Goal: Task Accomplishment & Management: Manage account settings

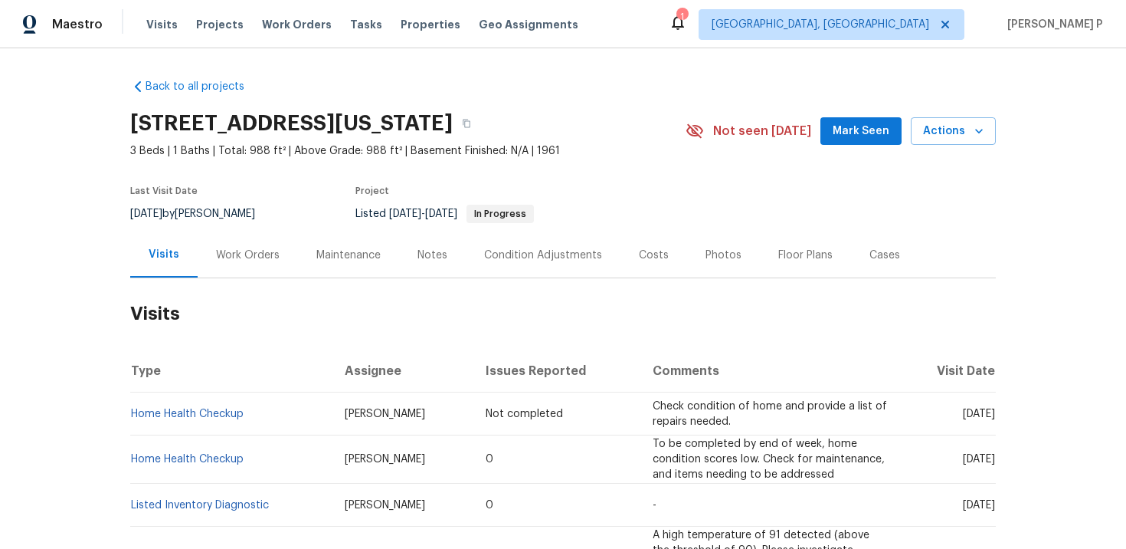
click at [248, 259] on div "Work Orders" at bounding box center [248, 255] width 64 height 15
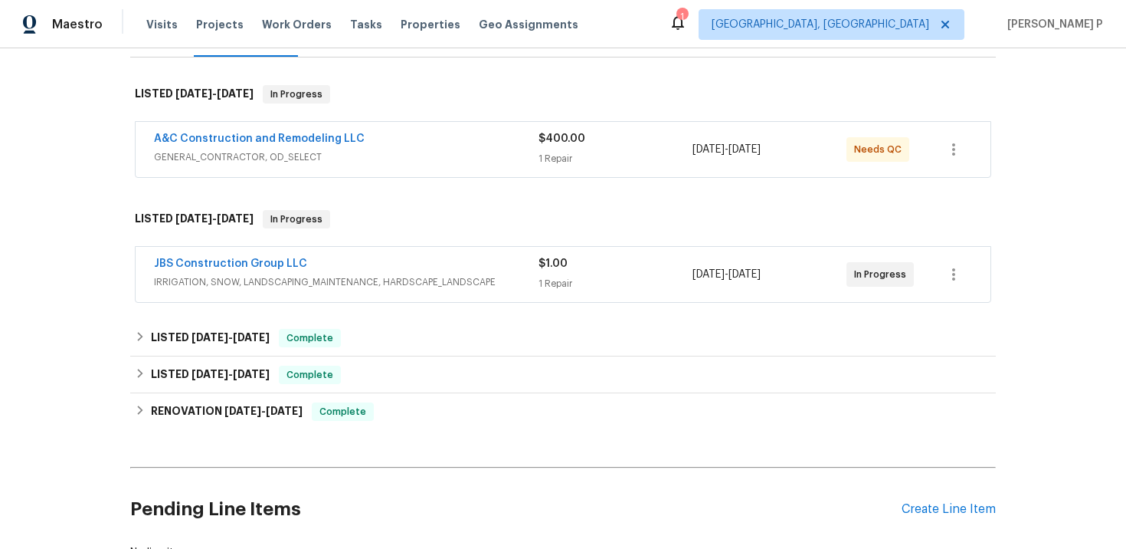
scroll to position [225, 0]
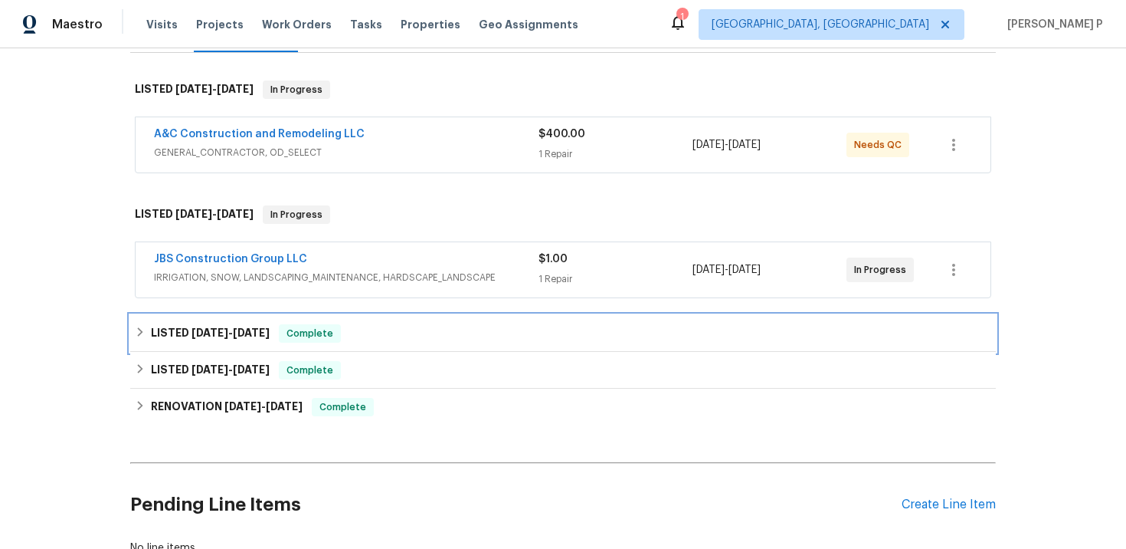
click at [227, 326] on h6 "LISTED 7/24/25 - 7/31/25" at bounding box center [210, 333] width 119 height 18
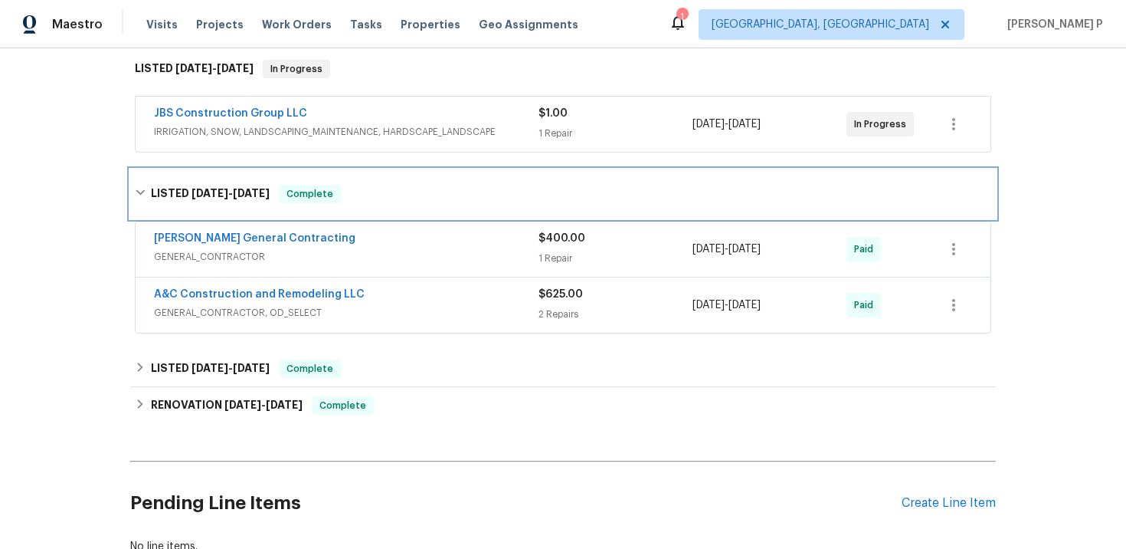
scroll to position [391, 0]
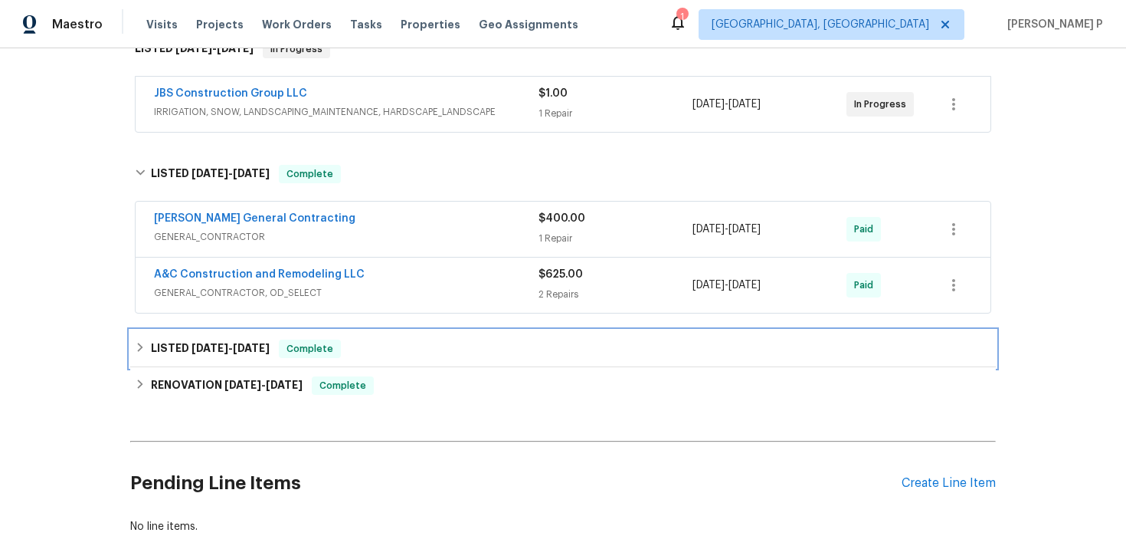
click at [226, 339] on div "LISTED 7/13/25 - 7/24/25 Complete" at bounding box center [563, 348] width 866 height 37
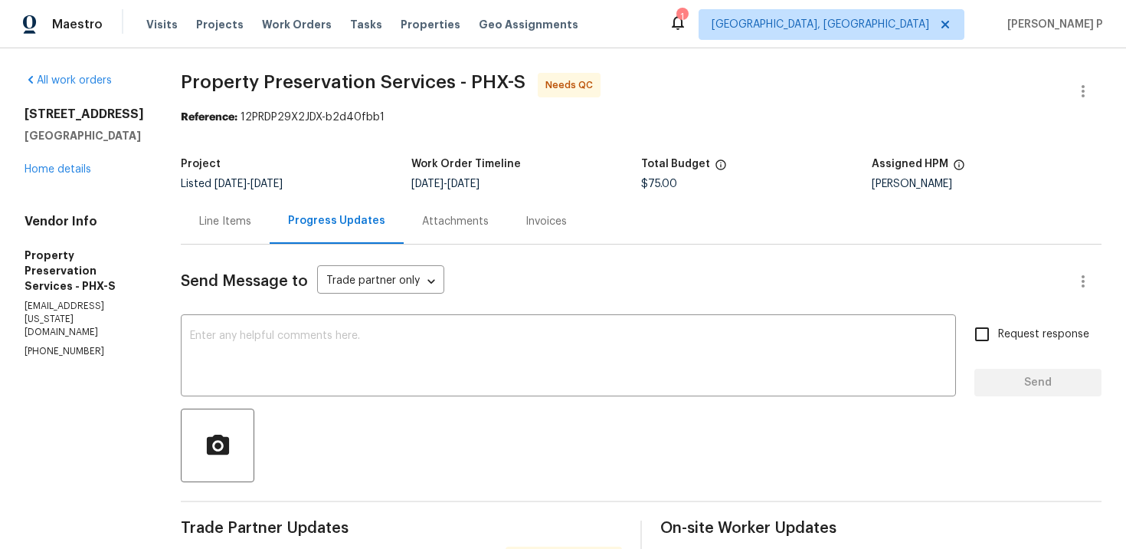
click at [236, 221] on div "Line Items" at bounding box center [225, 221] width 52 height 15
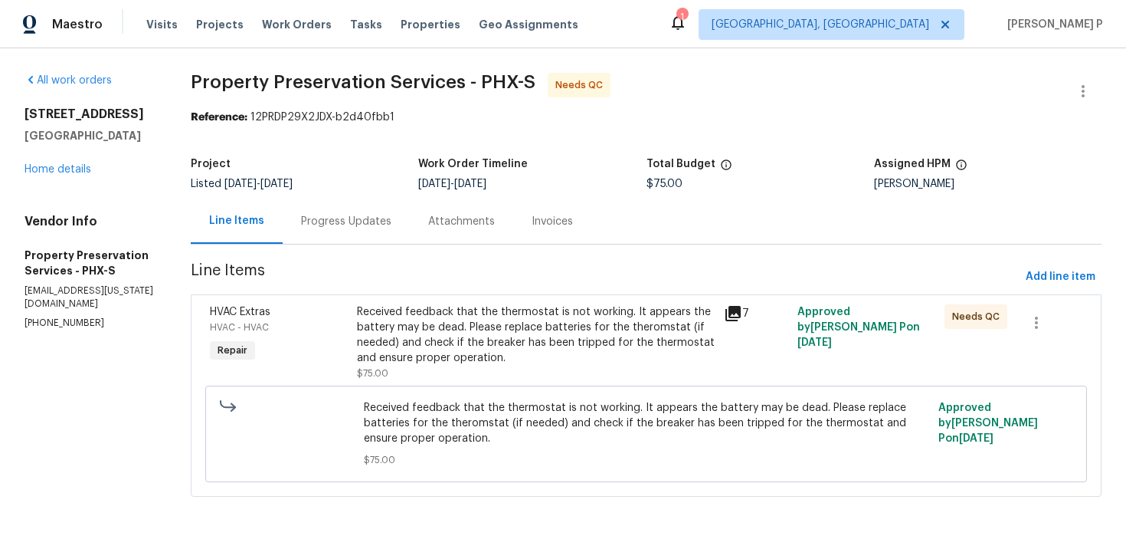
click at [421, 339] on div "Received feedback that the thermostat is not working. It appears the battery ma…" at bounding box center [536, 334] width 359 height 61
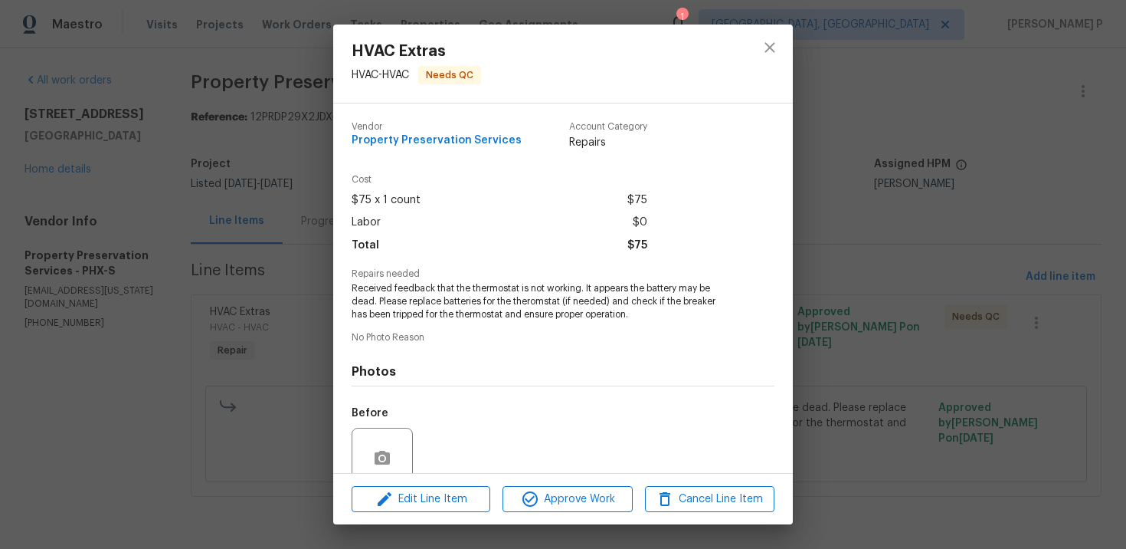
scroll to position [131, 0]
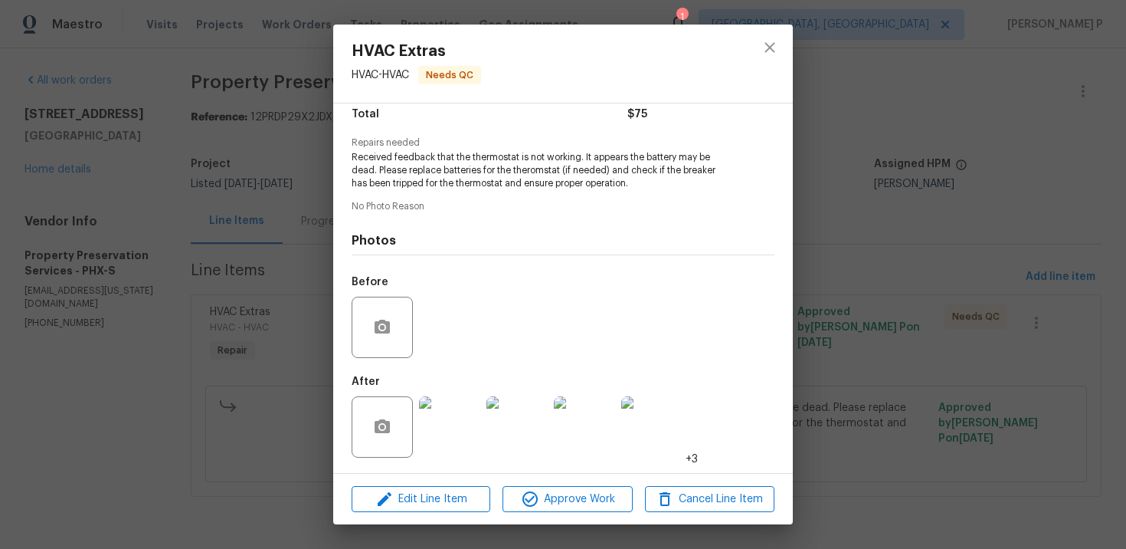
click at [424, 420] on img at bounding box center [449, 426] width 61 height 61
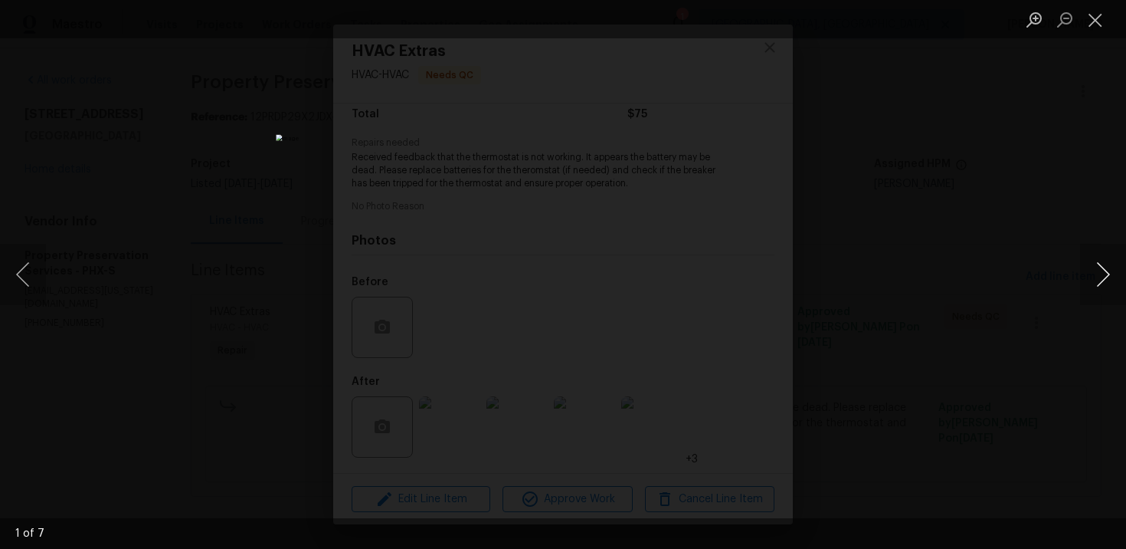
click at [1107, 278] on button "Next image" at bounding box center [1104, 274] width 46 height 61
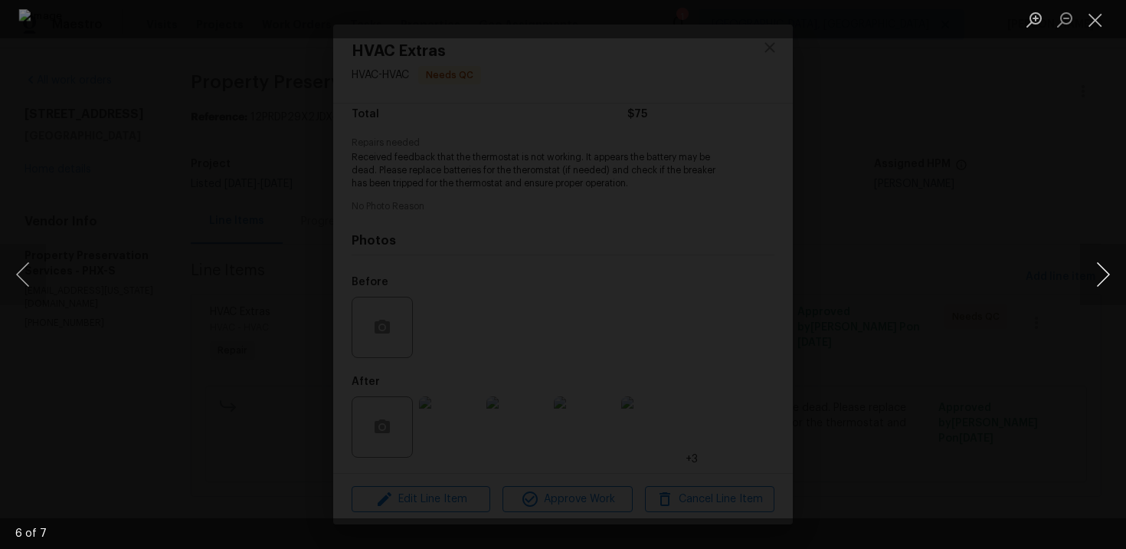
click at [1102, 271] on button "Next image" at bounding box center [1104, 274] width 46 height 61
click at [1100, 18] on button "Close lightbox" at bounding box center [1096, 19] width 31 height 27
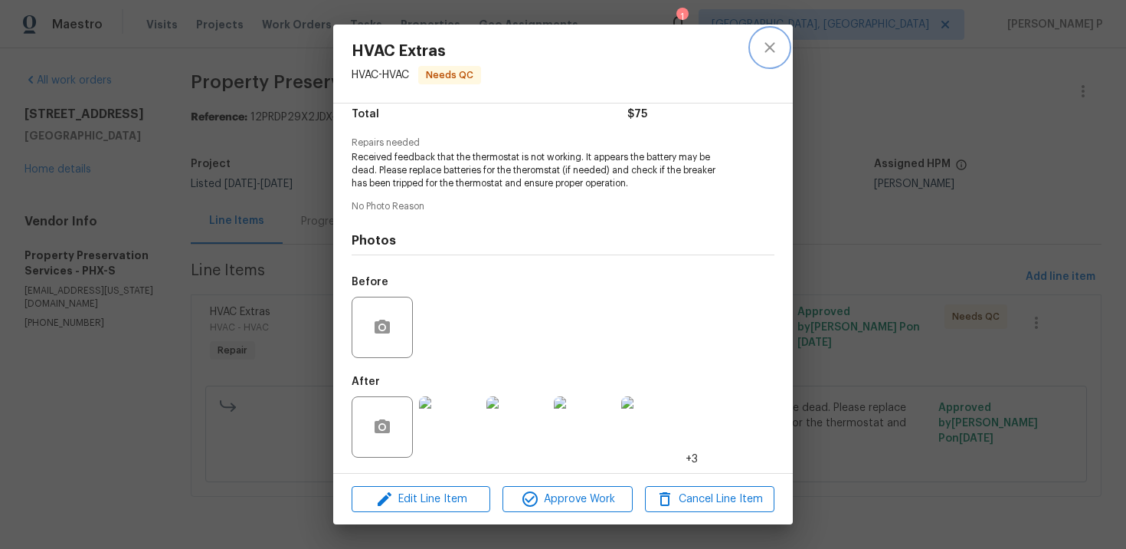
click at [781, 41] on button "close" at bounding box center [770, 47] width 37 height 37
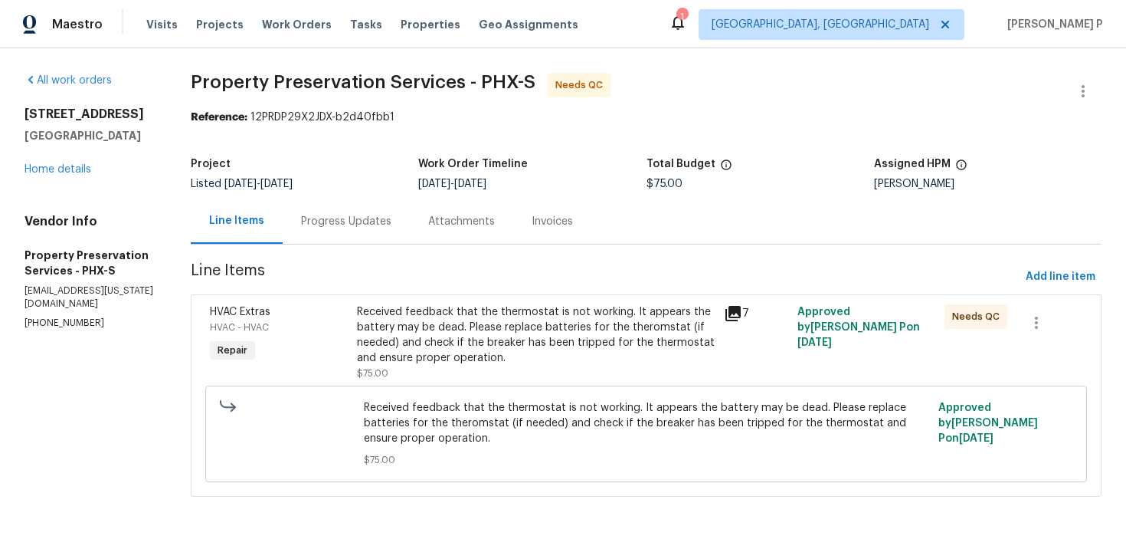
click at [362, 230] on div "Progress Updates" at bounding box center [346, 220] width 127 height 45
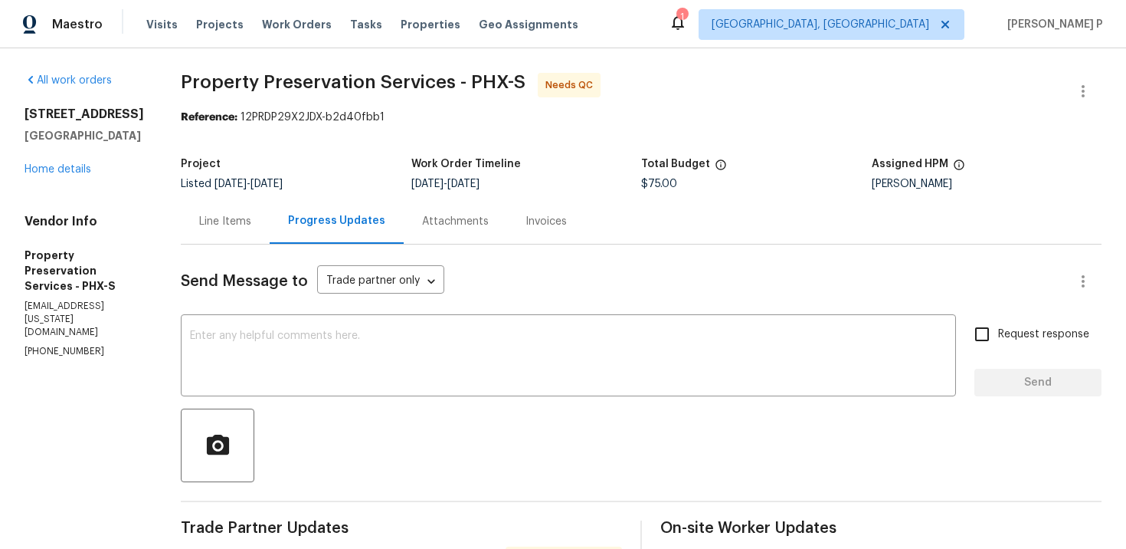
click at [226, 217] on div "Line Items" at bounding box center [225, 221] width 52 height 15
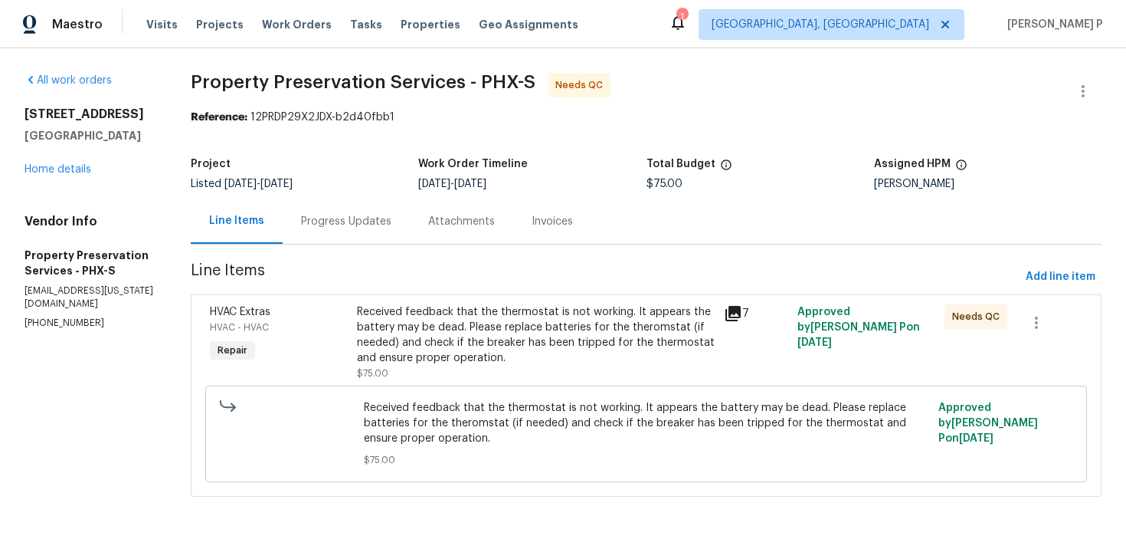
click at [401, 348] on div "Received feedback that the thermostat is not working. It appears the battery ma…" at bounding box center [536, 334] width 359 height 61
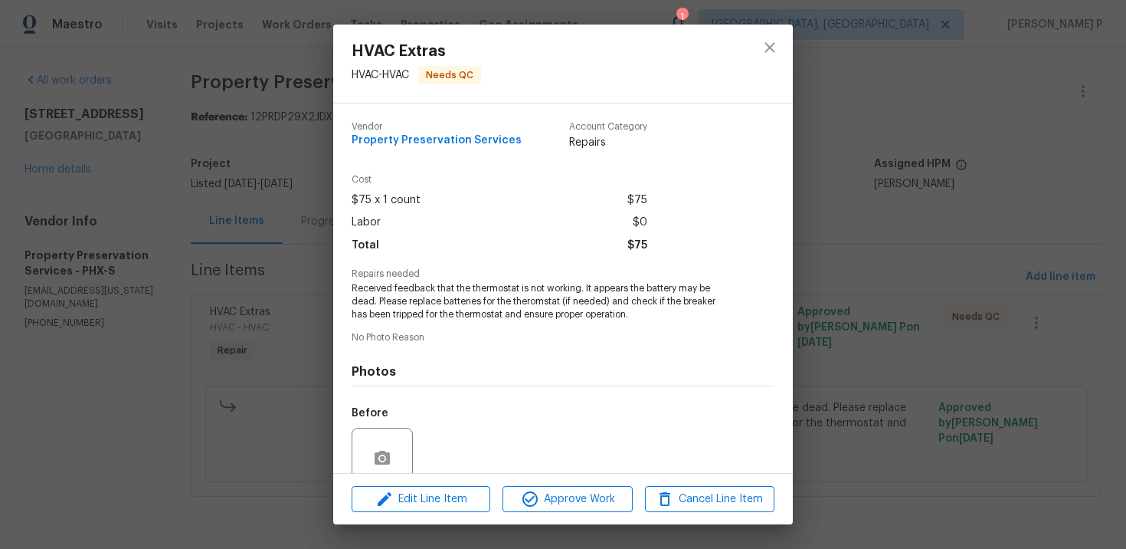
scroll to position [131, 0]
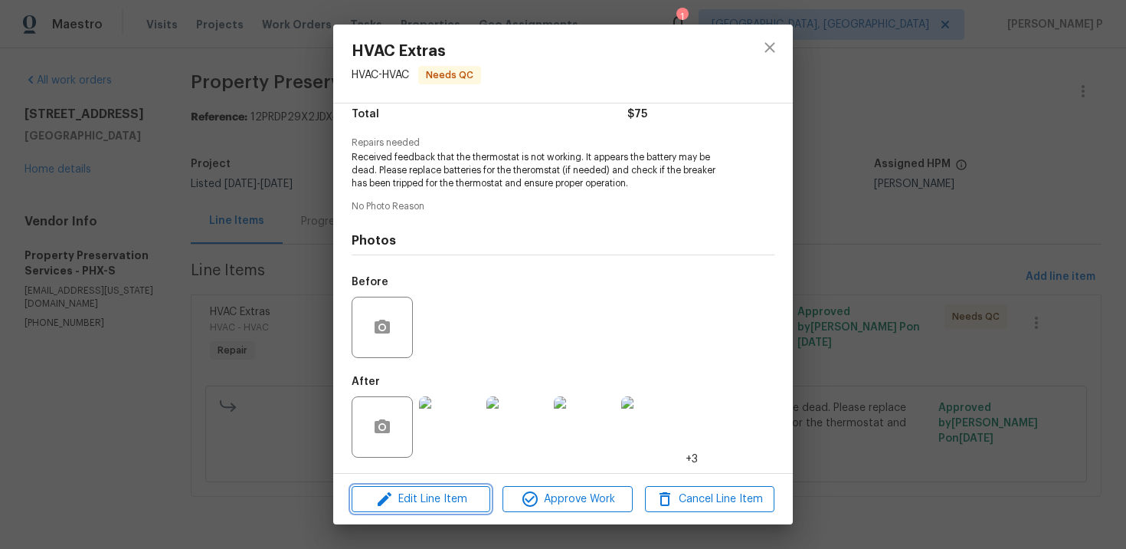
click at [406, 495] on span "Edit Line Item" at bounding box center [421, 499] width 130 height 19
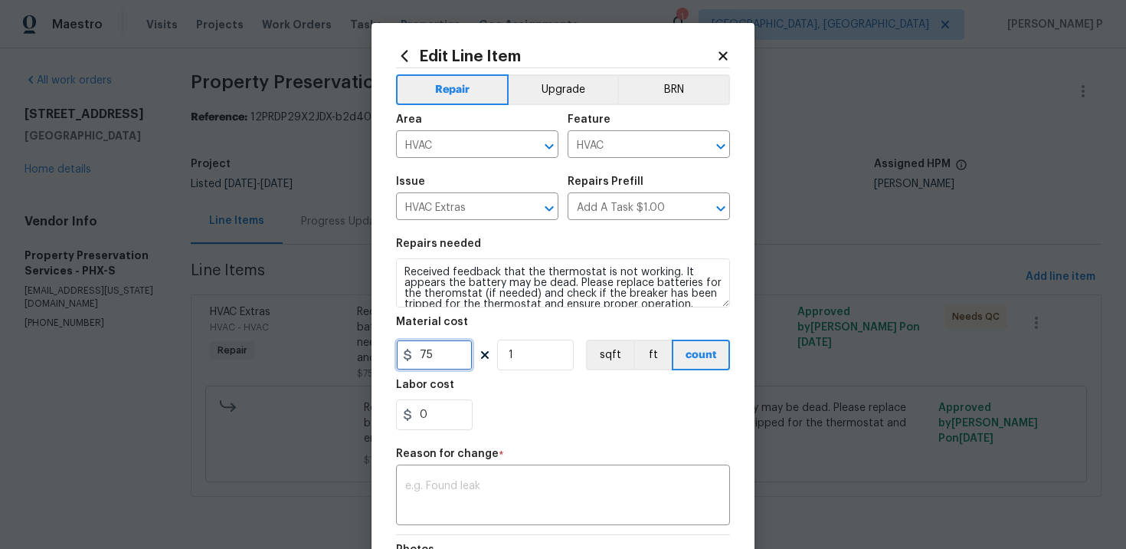
click at [421, 355] on input "75" at bounding box center [434, 354] width 77 height 31
type input "275"
click at [499, 462] on span "*" at bounding box center [501, 458] width 5 height 20
click at [494, 494] on textarea at bounding box center [563, 496] width 316 height 32
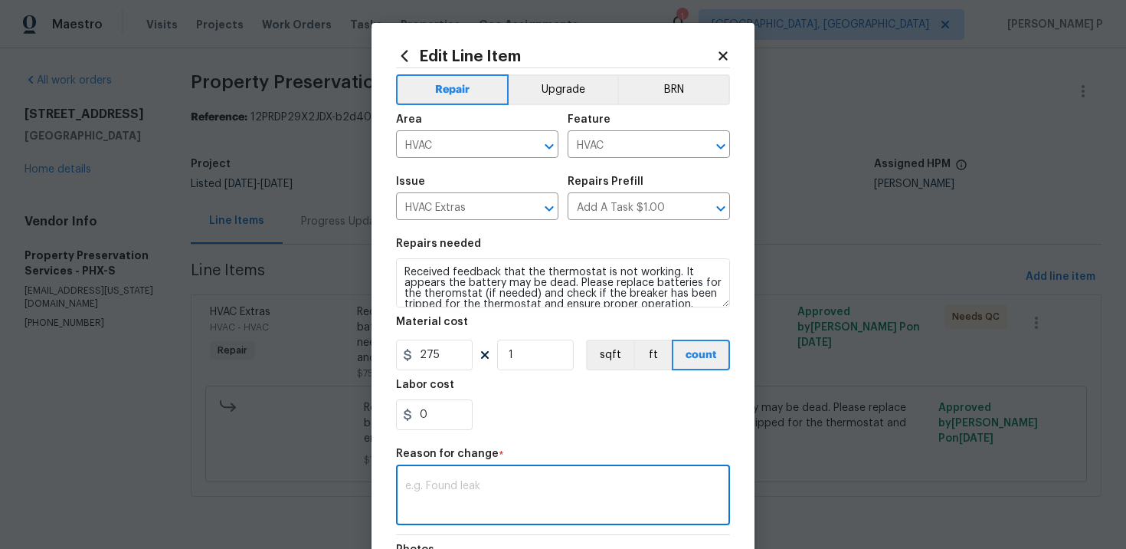
paste textarea "(RP) Updated per vendor’s final cost."
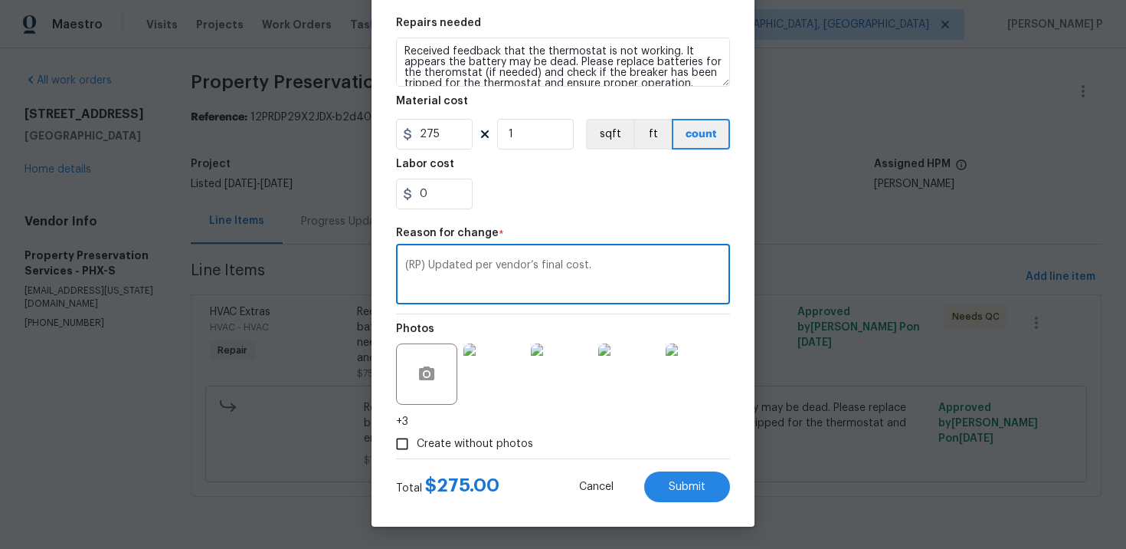
scroll to position [222, 0]
type textarea "(RP) Updated per vendor’s final cost."
click at [658, 503] on div "Edit Line Item Repair Upgrade BRN Area HVAC ​ Feature HVAC ​ Issue HVAC Extras …" at bounding box center [563, 164] width 383 height 724
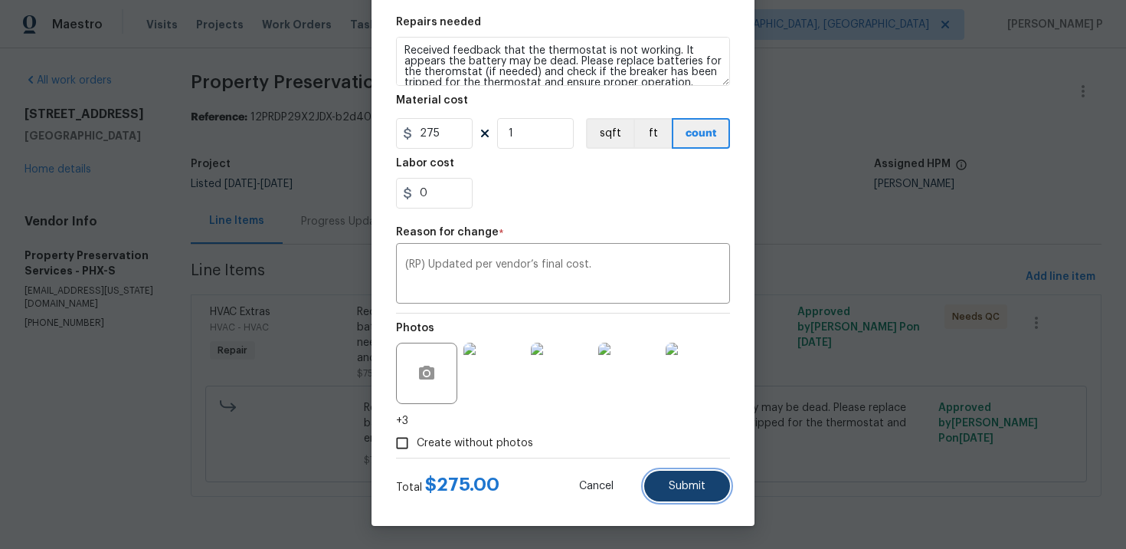
click at [674, 480] on span "Submit" at bounding box center [687, 485] width 37 height 11
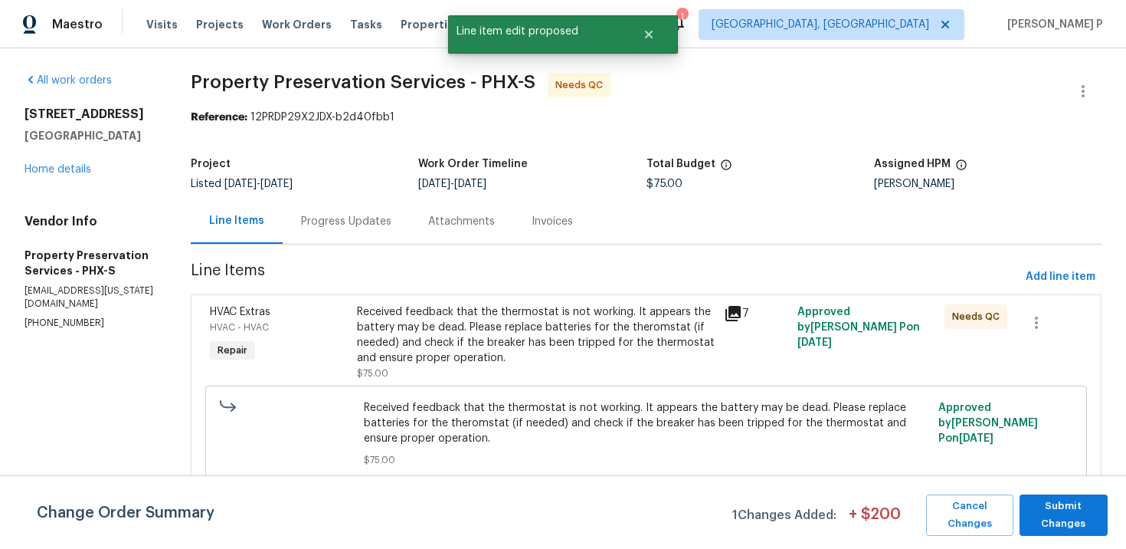
scroll to position [0, 0]
click at [1063, 530] on span "Submit Changes" at bounding box center [1064, 514] width 73 height 35
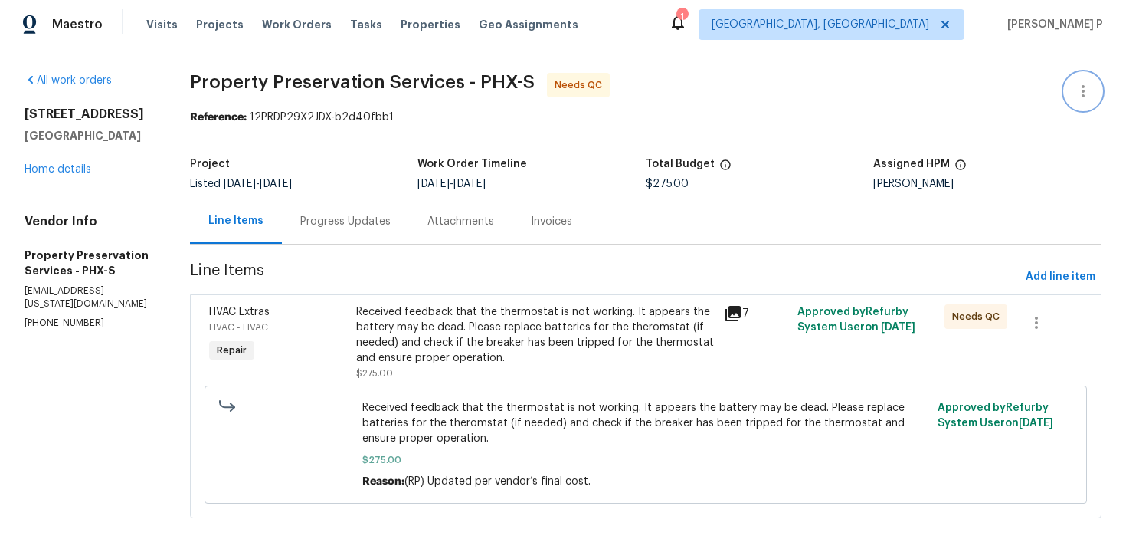
click at [1081, 86] on icon "button" at bounding box center [1083, 91] width 18 height 18
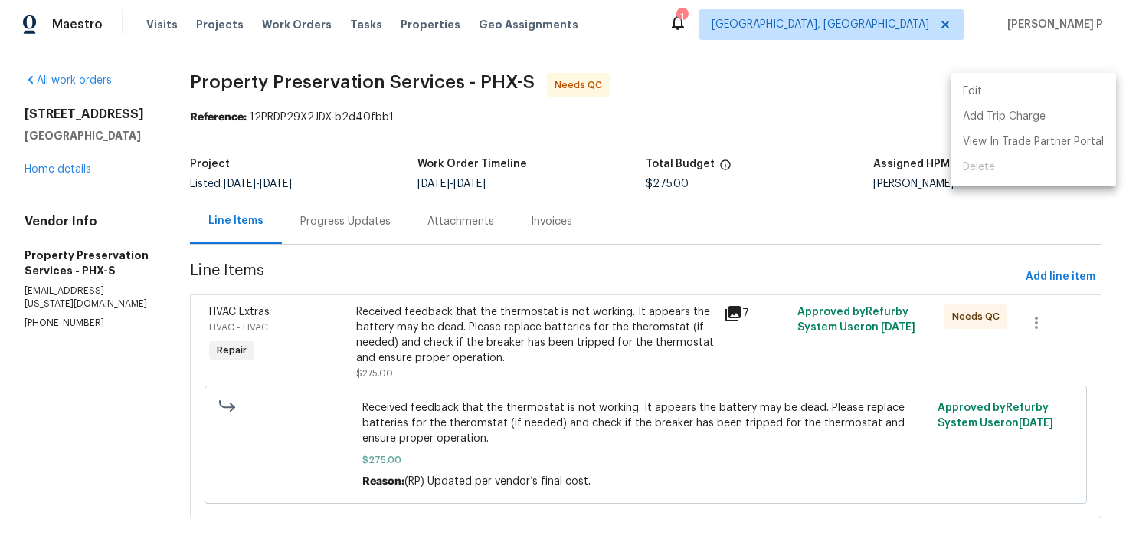
click at [1008, 89] on li "Edit" at bounding box center [1034, 91] width 166 height 25
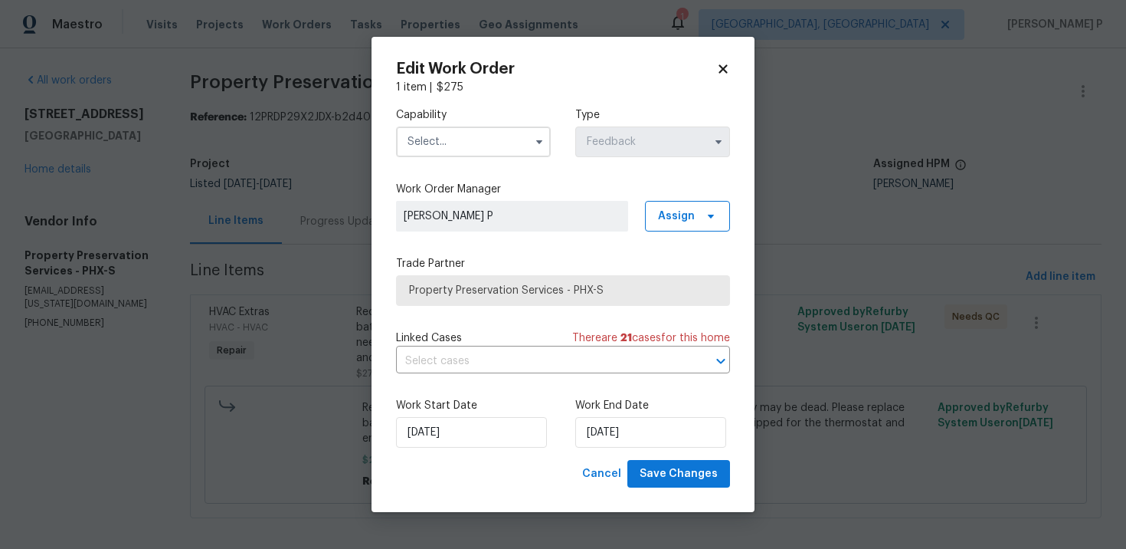
click at [493, 146] on input "text" at bounding box center [473, 141] width 155 height 31
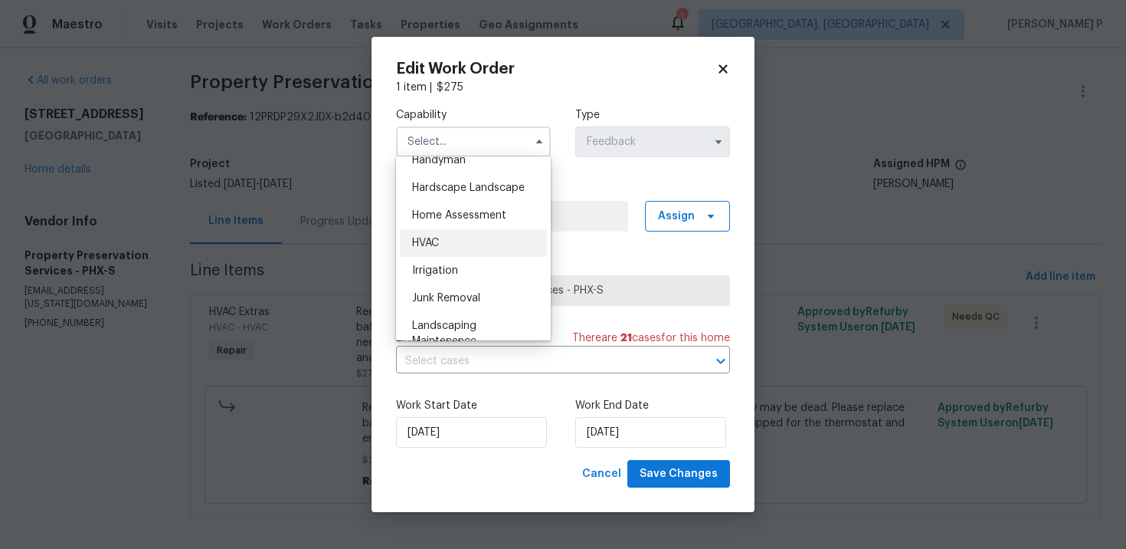
scroll to position [781, 0]
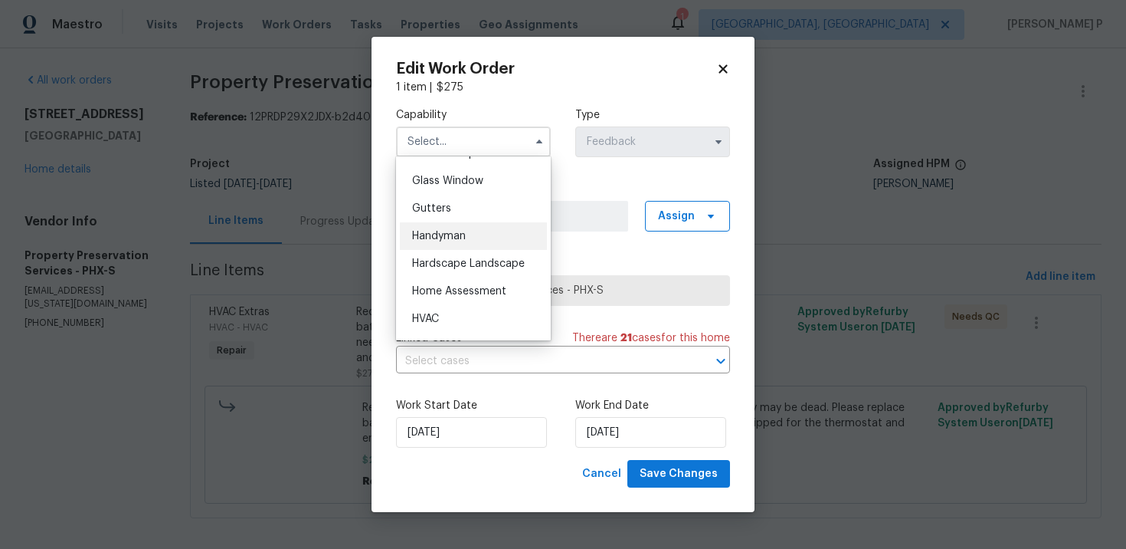
click at [457, 244] on div "Handyman" at bounding box center [473, 236] width 147 height 28
type input "Handyman"
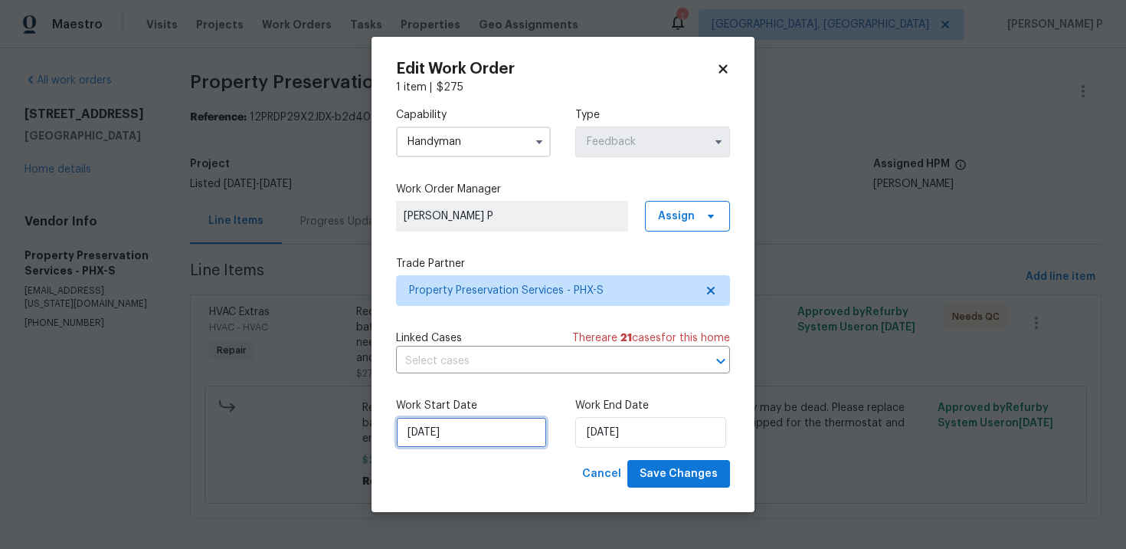
click at [498, 433] on input "9/22/2025" at bounding box center [471, 432] width 151 height 31
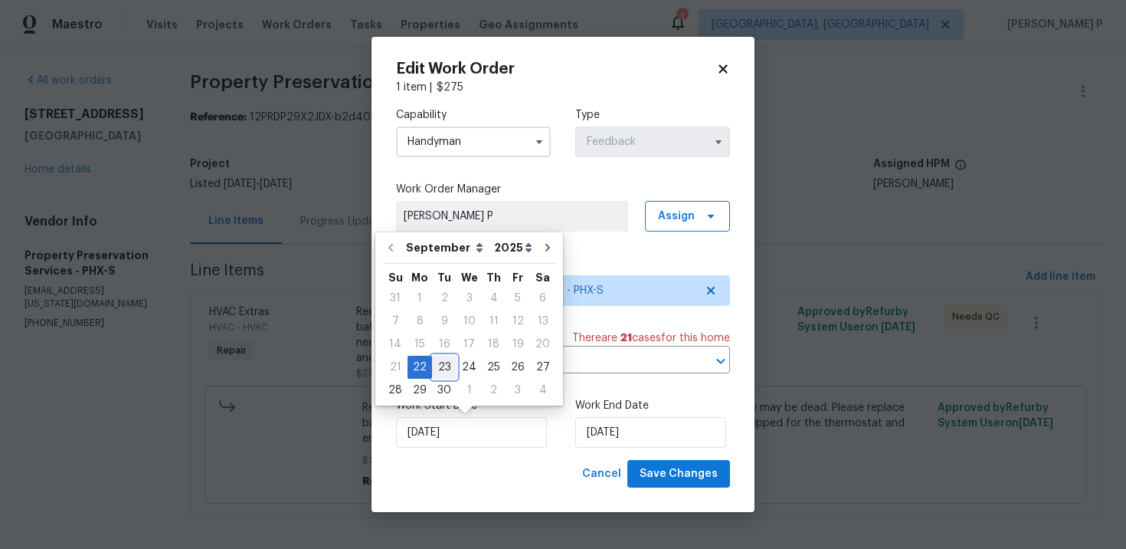
click at [444, 359] on div "23" at bounding box center [444, 366] width 25 height 21
type input "9/23/2025"
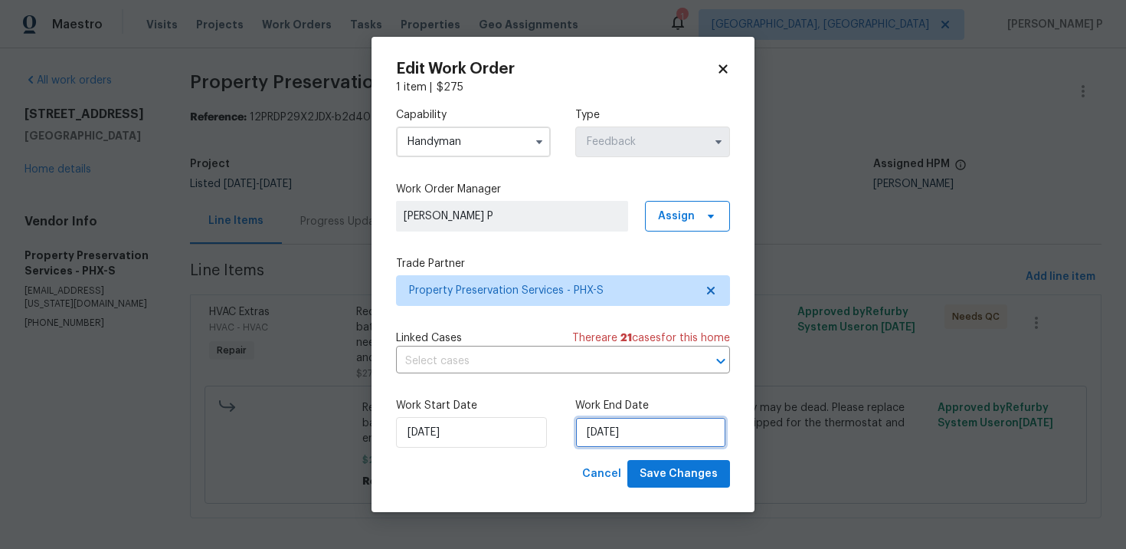
click at [628, 435] on input "9/24/2025" at bounding box center [651, 432] width 151 height 31
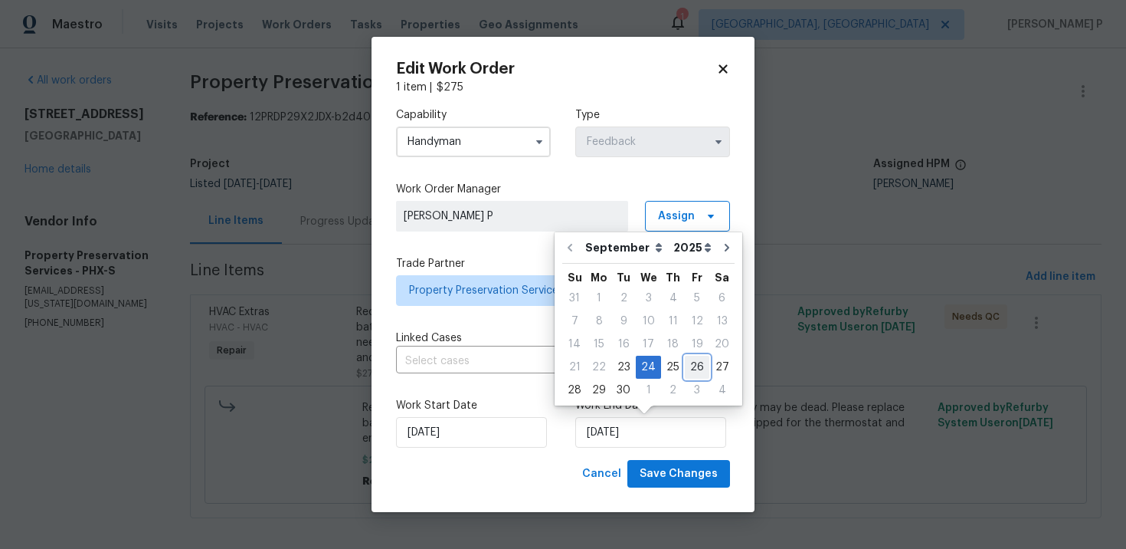
click at [690, 372] on div "26" at bounding box center [697, 366] width 25 height 21
type input "[DATE]"
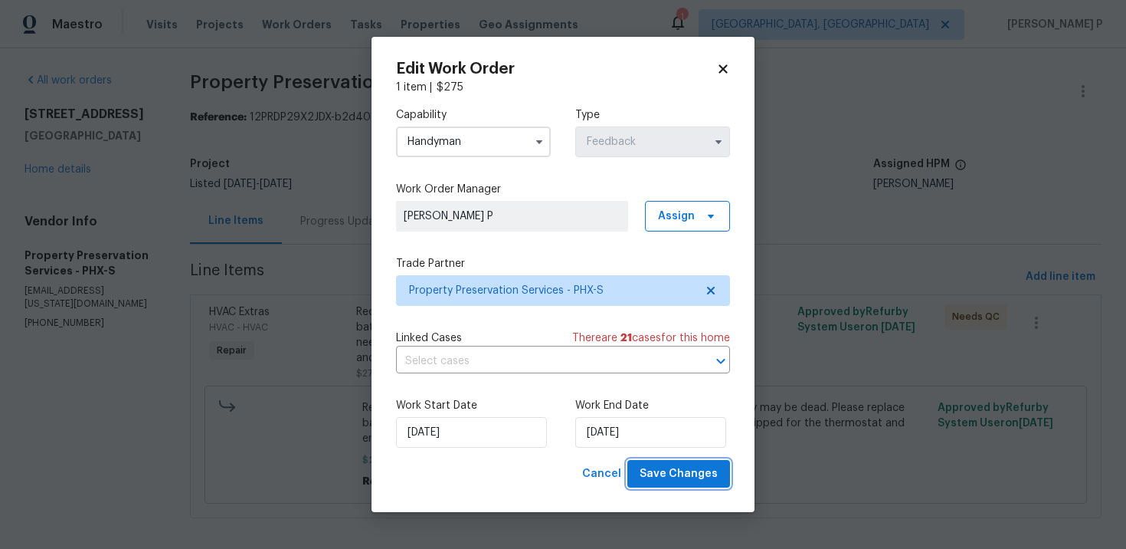
click at [671, 469] on span "Save Changes" at bounding box center [679, 473] width 78 height 19
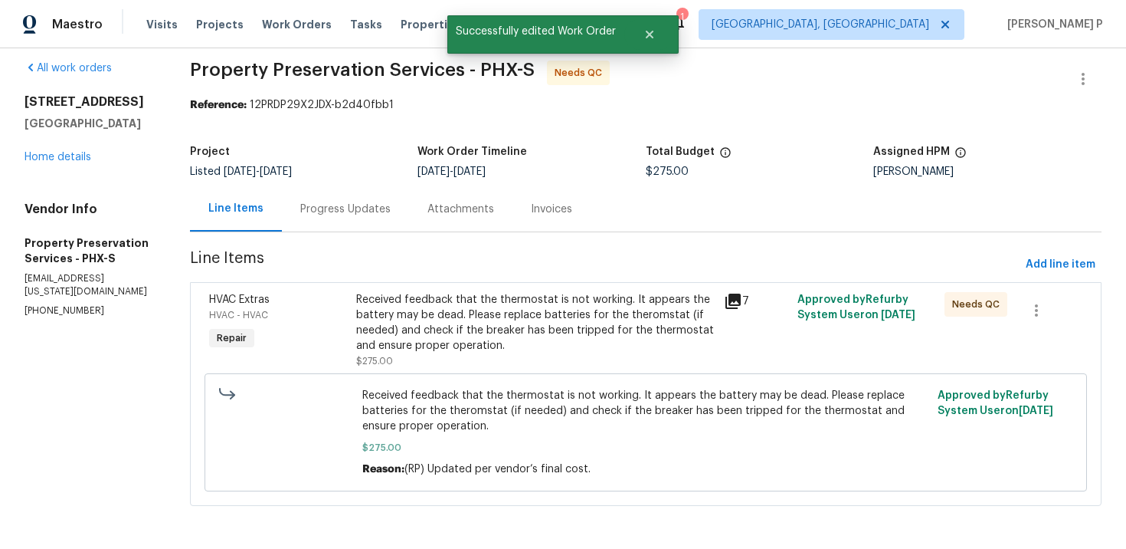
scroll to position [0, 0]
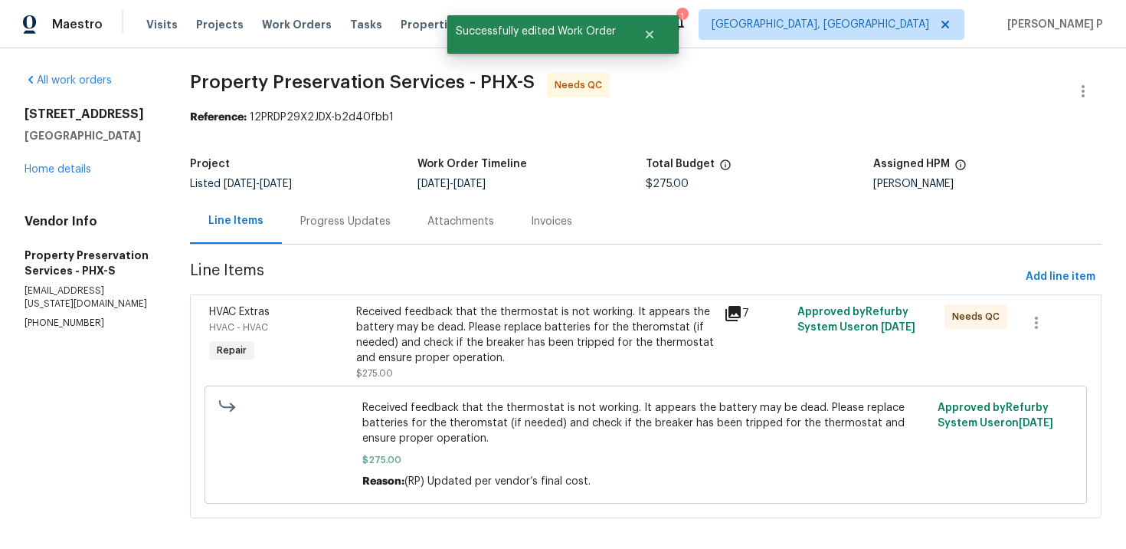
click at [361, 234] on div "Progress Updates" at bounding box center [345, 220] width 127 height 45
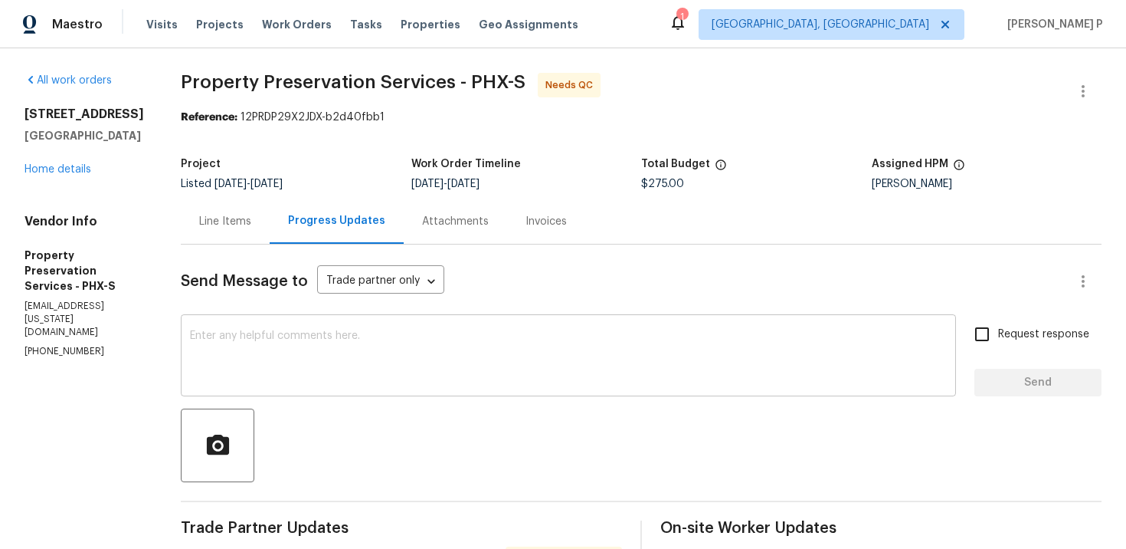
scroll to position [199, 0]
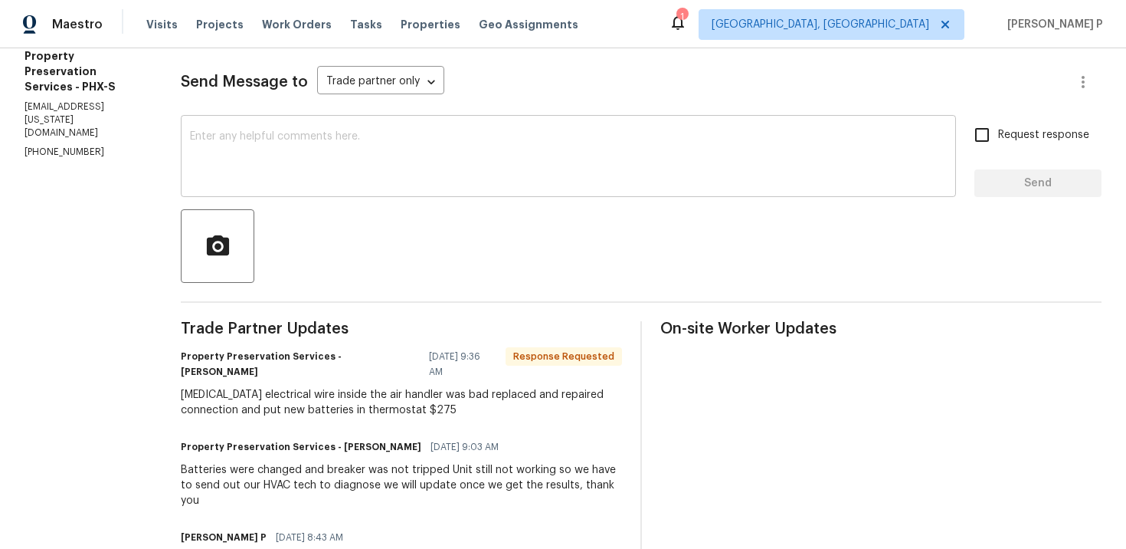
click at [348, 172] on textarea at bounding box center [568, 158] width 757 height 54
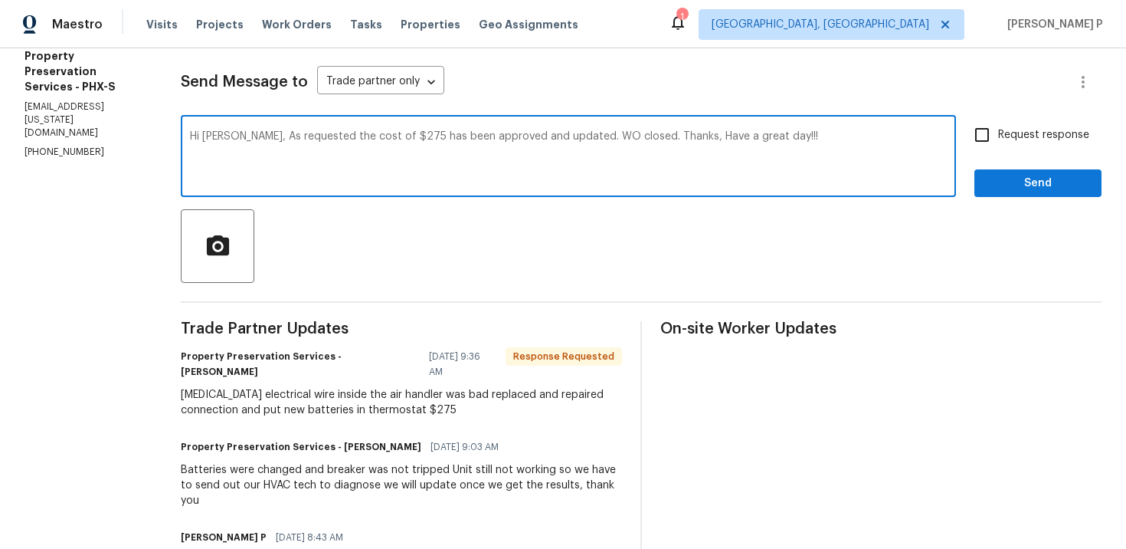
drag, startPoint x: 229, startPoint y: 136, endPoint x: 548, endPoint y: 138, distance: 318.8
click at [548, 138] on textarea "Hi [PERSON_NAME], As requested the cost of $275 has been approved and updated. …" at bounding box center [568, 158] width 757 height 54
type textarea "Hi [PERSON_NAME], As requested the cost of $275 has been approved and updated. …"
click at [1017, 179] on span "Send" at bounding box center [1038, 183] width 103 height 19
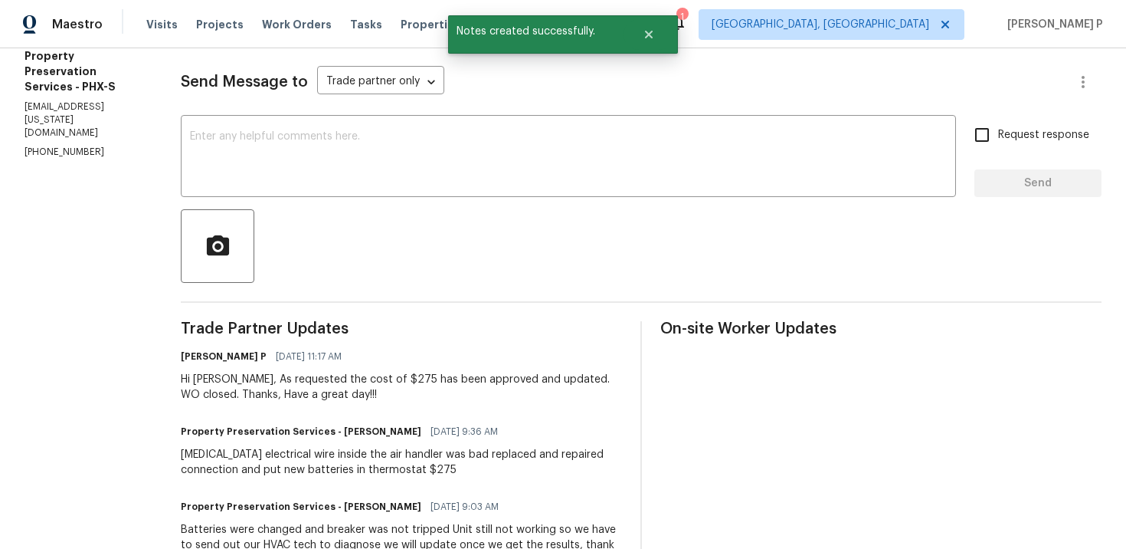
scroll to position [287, 0]
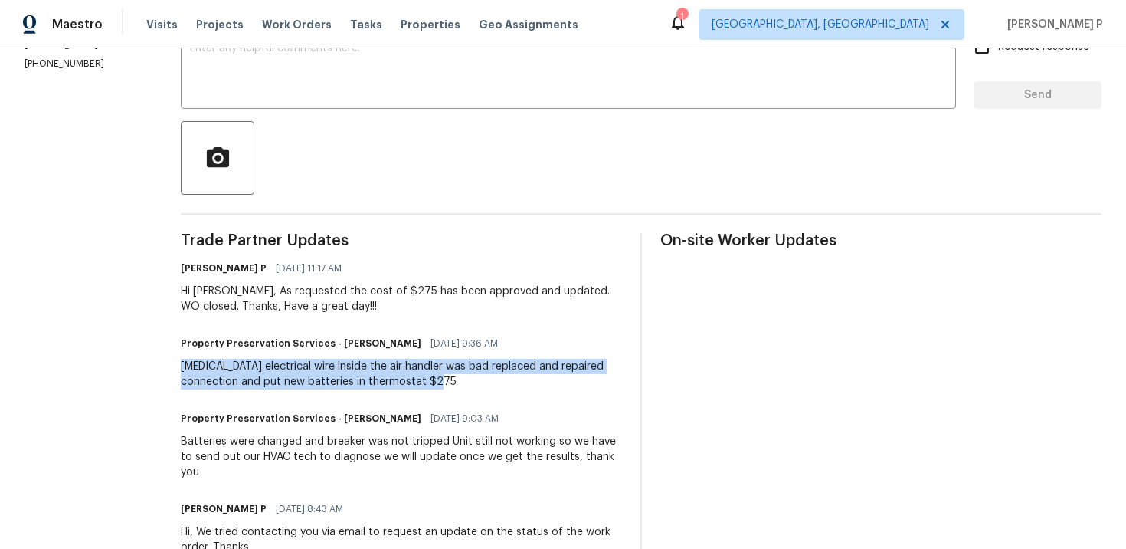
drag, startPoint x: 175, startPoint y: 366, endPoint x: 451, endPoint y: 385, distance: 276.5
click at [451, 385] on div "[MEDICAL_DATA] electrical wire inside the air handler was bad replaced and repa…" at bounding box center [401, 374] width 441 height 31
copy div "[MEDICAL_DATA] electrical wire inside the air handler was bad replaced and repa…"
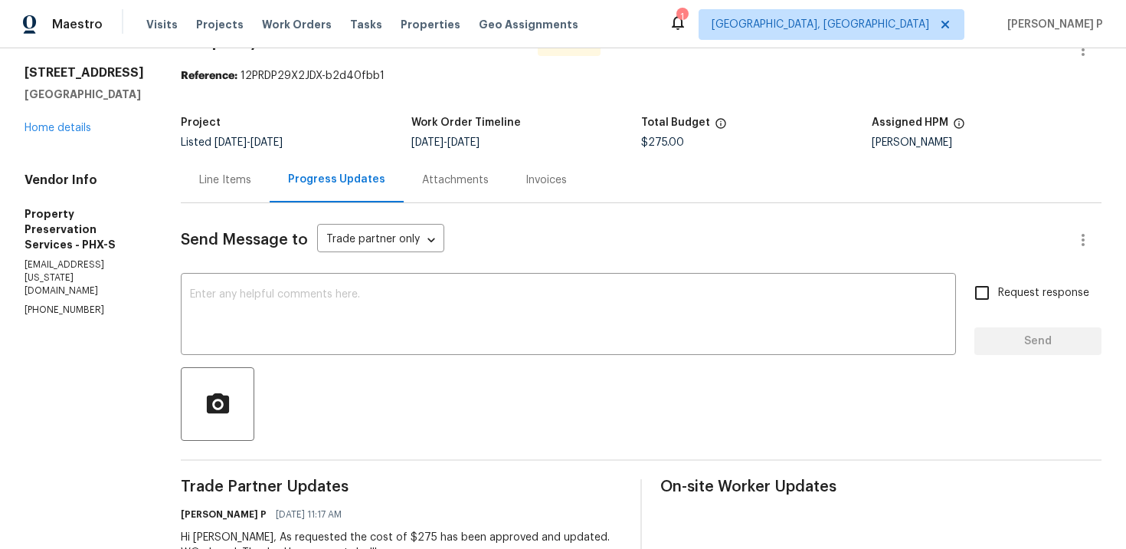
scroll to position [0, 0]
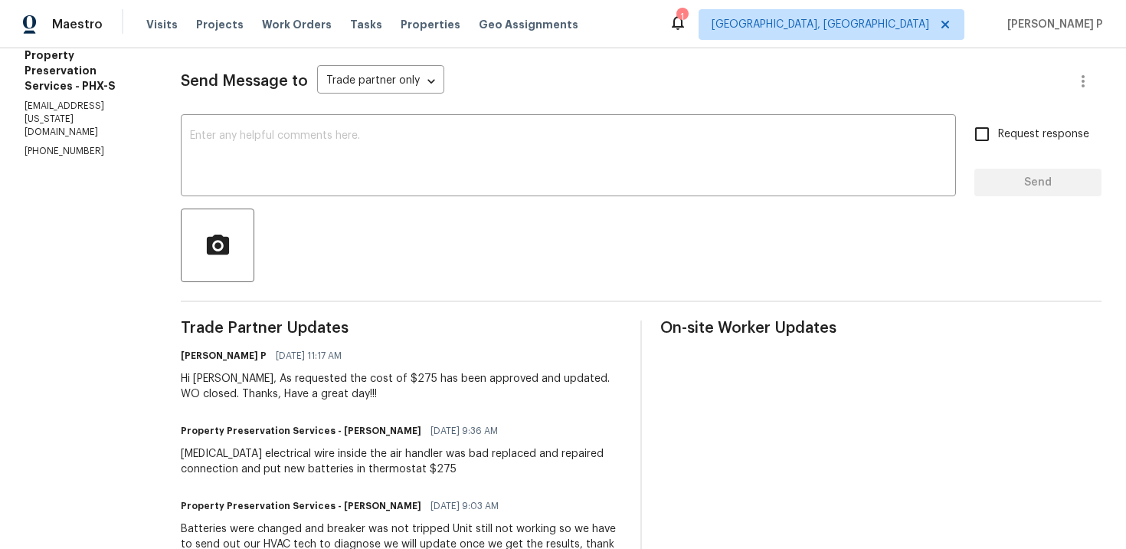
scroll to position [69, 0]
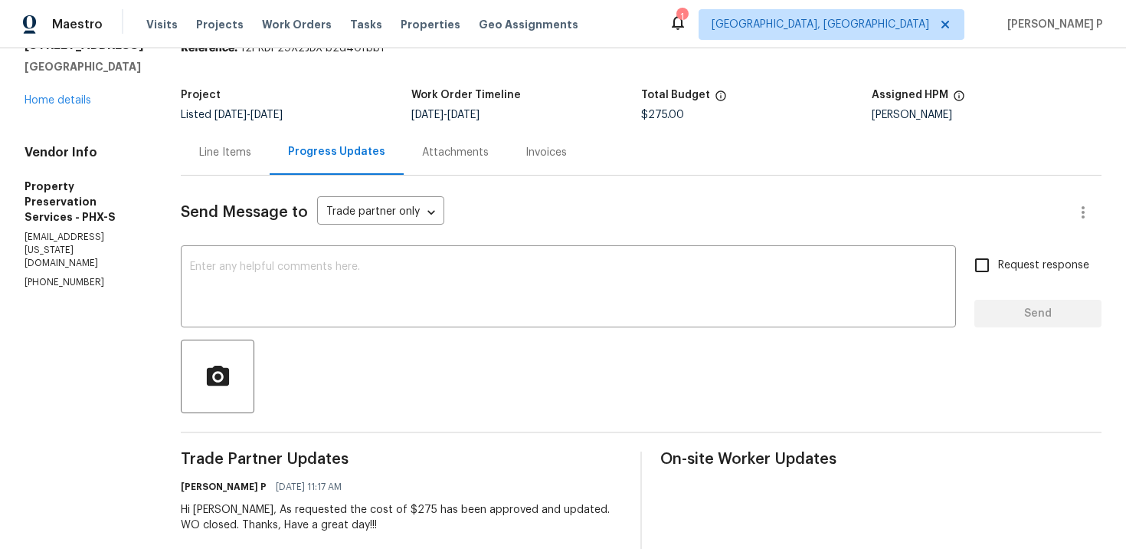
click at [214, 149] on div "Line Items" at bounding box center [225, 152] width 52 height 15
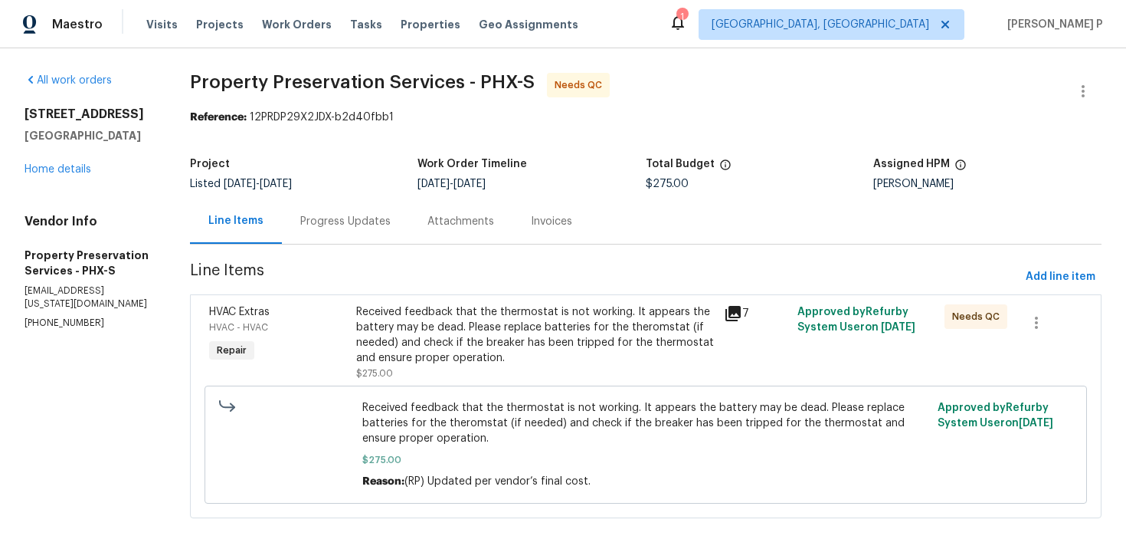
click at [466, 332] on div "Received feedback that the thermostat is not working. It appears the battery ma…" at bounding box center [535, 334] width 359 height 61
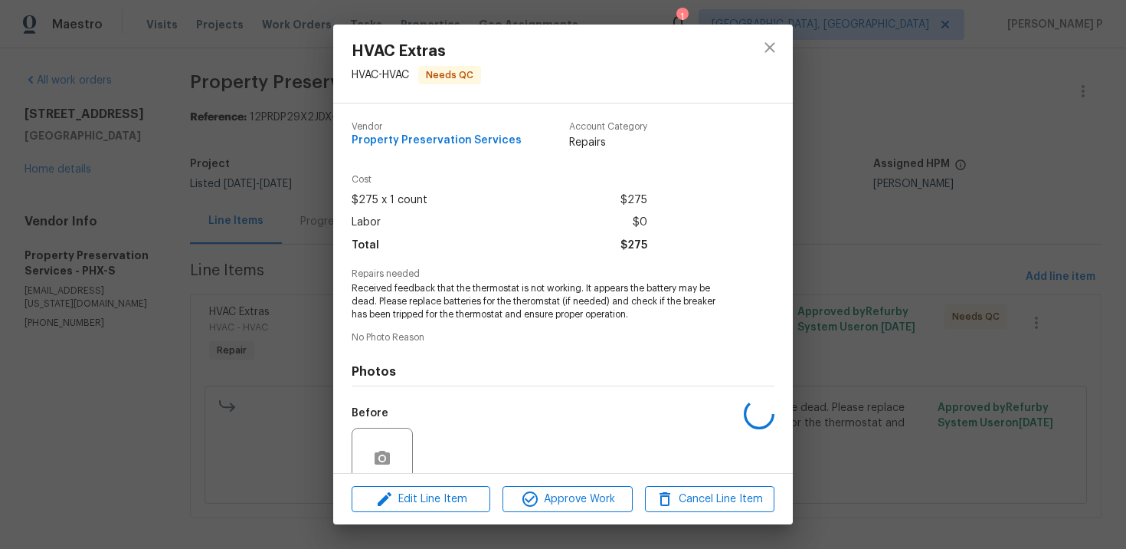
scroll to position [131, 0]
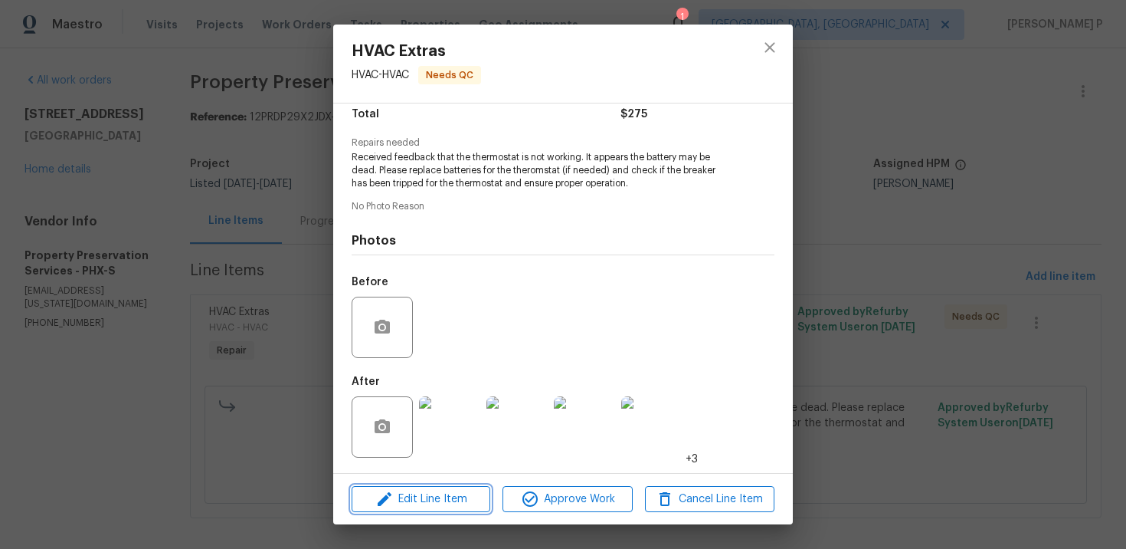
click at [457, 494] on span "Edit Line Item" at bounding box center [421, 499] width 130 height 19
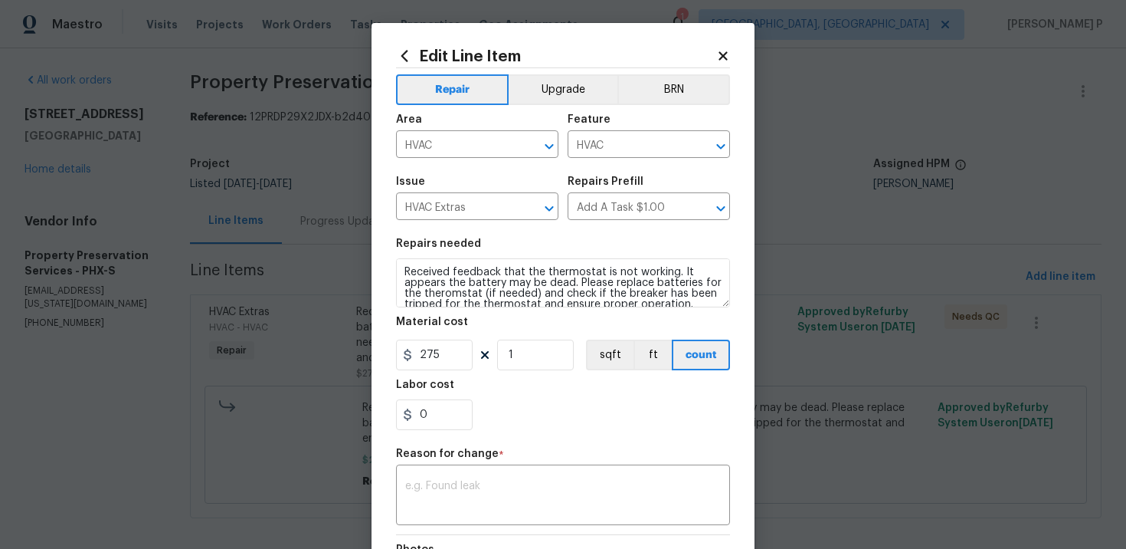
click at [728, 57] on icon at bounding box center [724, 56] width 14 height 14
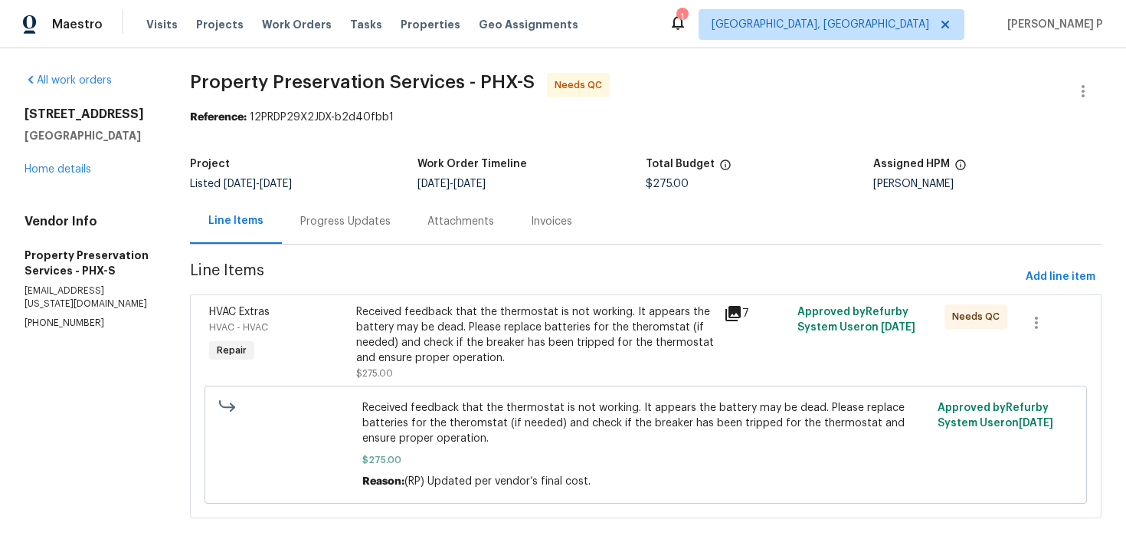
click at [512, 337] on div "Received feedback that the thermostat is not working. It appears the battery ma…" at bounding box center [535, 334] width 359 height 61
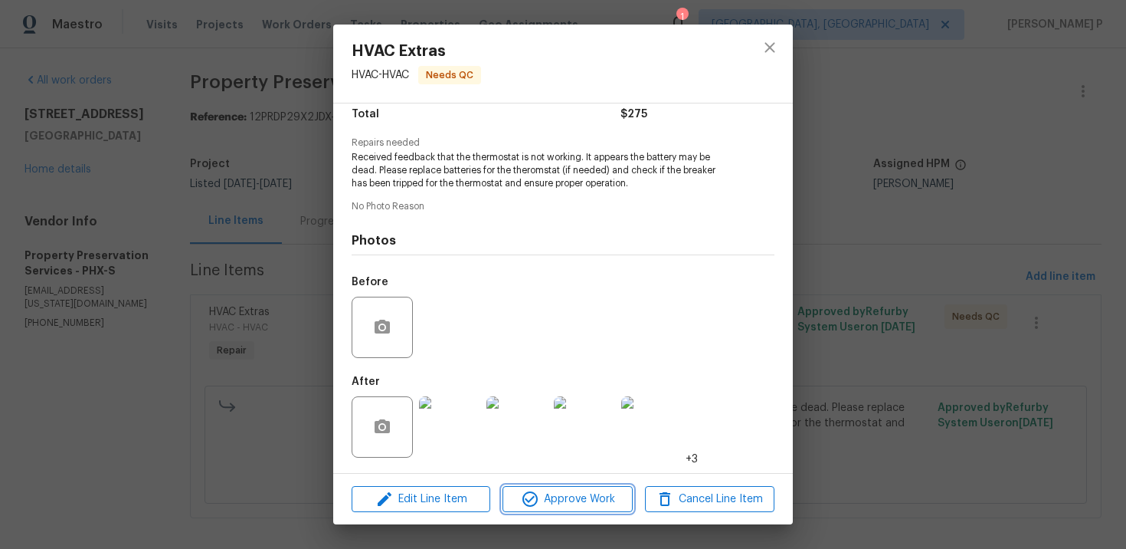
click at [575, 507] on span "Approve Work" at bounding box center [567, 499] width 120 height 19
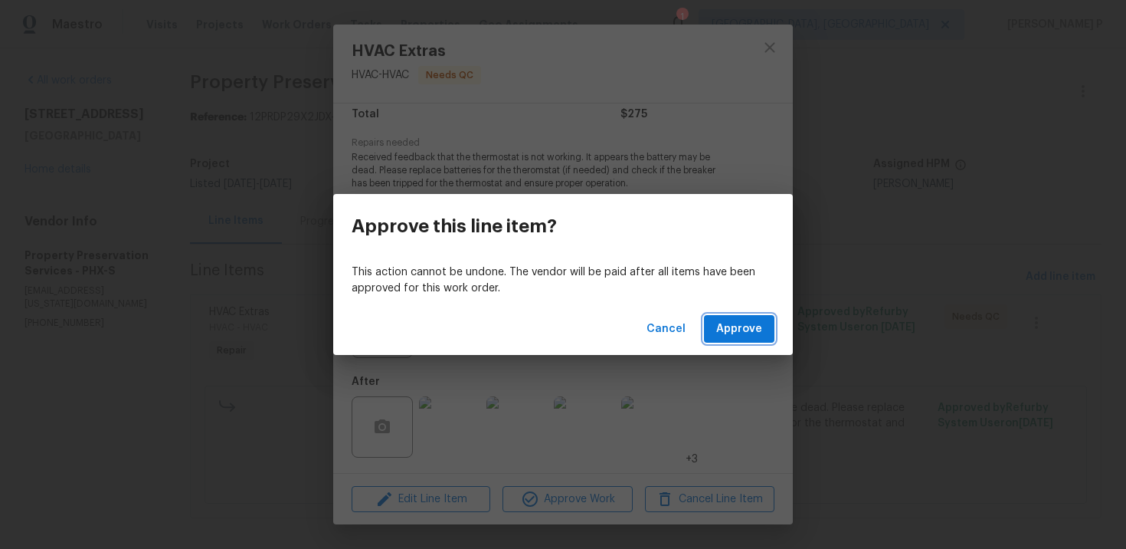
click at [726, 335] on span "Approve" at bounding box center [740, 329] width 46 height 19
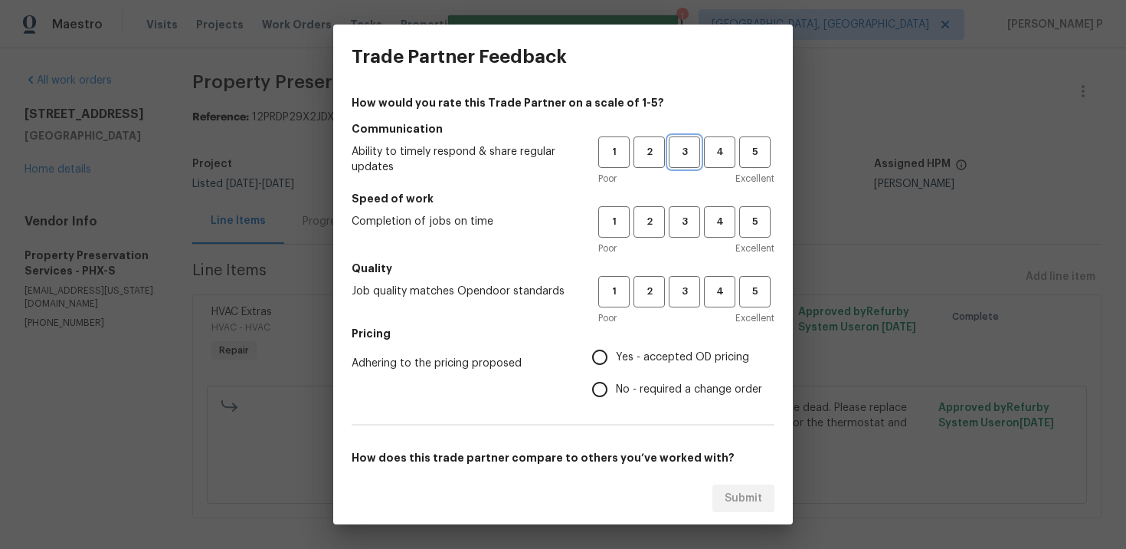
click at [678, 153] on span "3" at bounding box center [685, 152] width 28 height 18
click at [679, 212] on button "3" at bounding box center [684, 221] width 31 height 31
click at [687, 284] on span "3" at bounding box center [685, 292] width 28 height 18
click at [644, 378] on label "No - required a change order" at bounding box center [673, 389] width 179 height 32
click at [616, 378] on input "No - required a change order" at bounding box center [600, 389] width 32 height 32
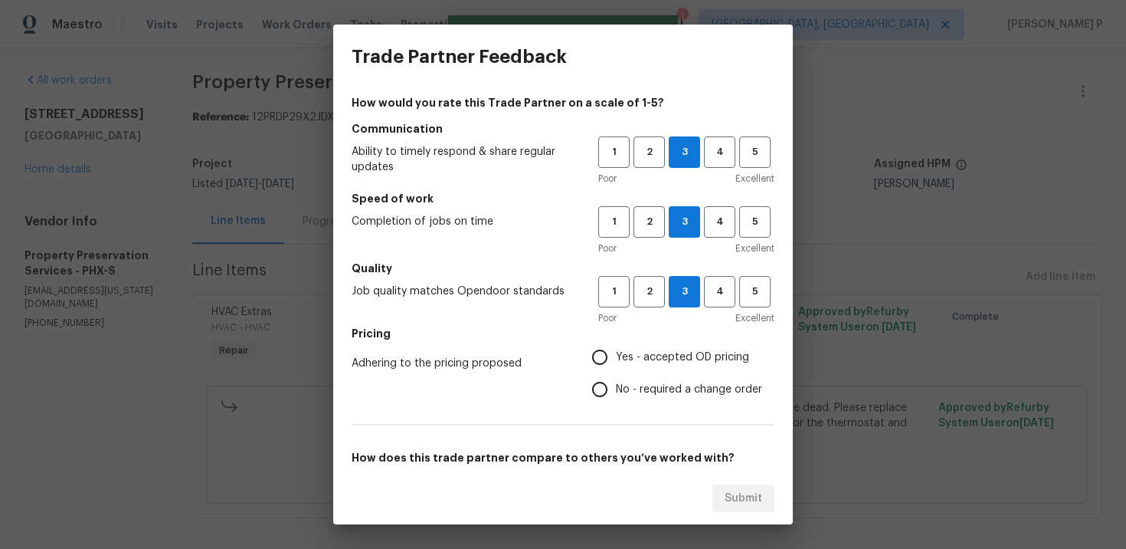
radio input "true"
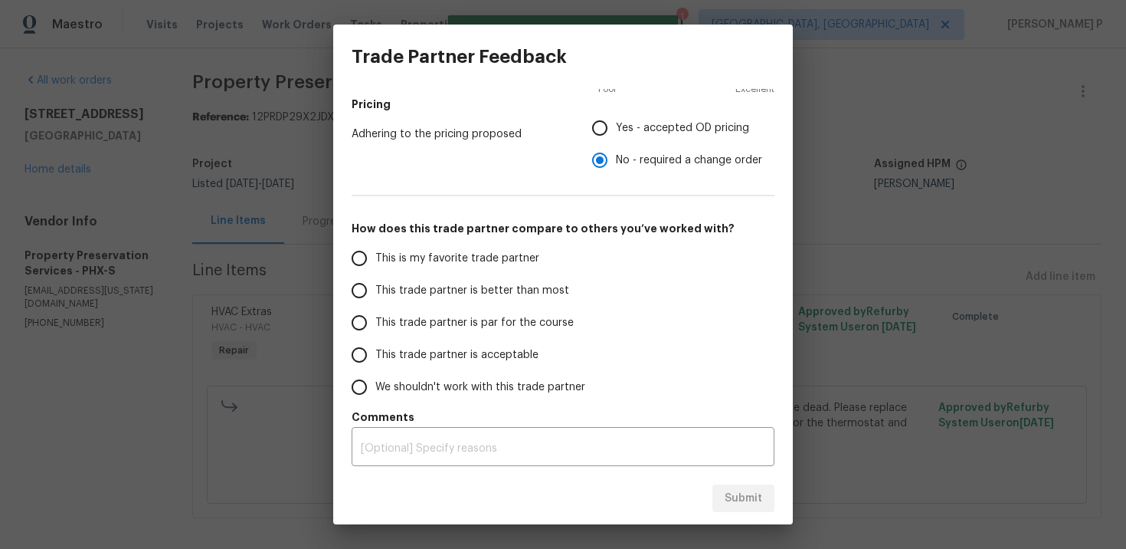
click at [408, 315] on span "This trade partner is par for the course" at bounding box center [474, 323] width 198 height 16
click at [375, 315] on input "This trade partner is par for the course" at bounding box center [359, 323] width 32 height 32
click at [751, 507] on span "Submit" at bounding box center [744, 498] width 38 height 19
radio input "true"
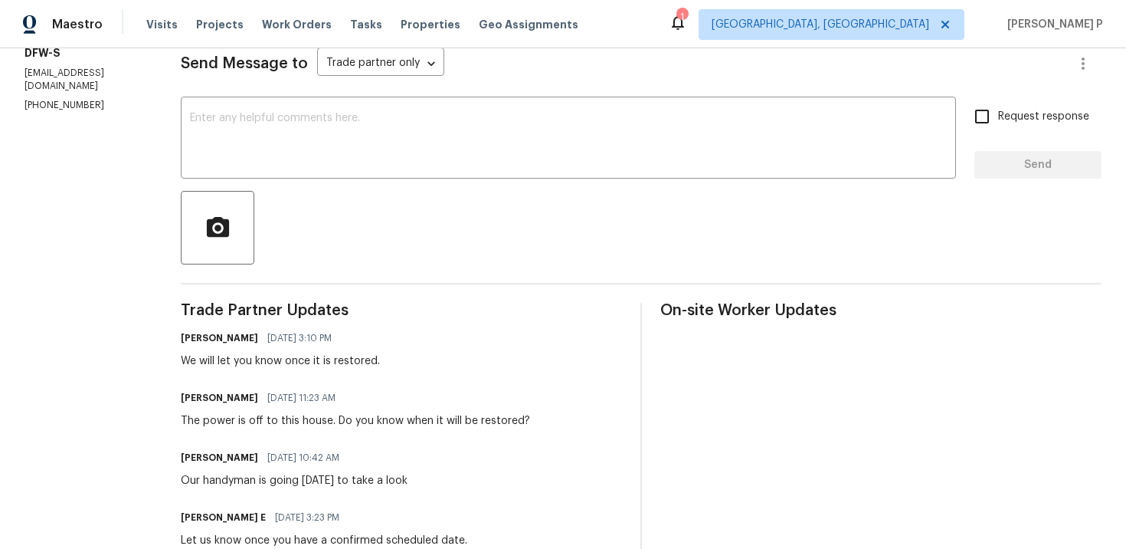
scroll to position [224, 0]
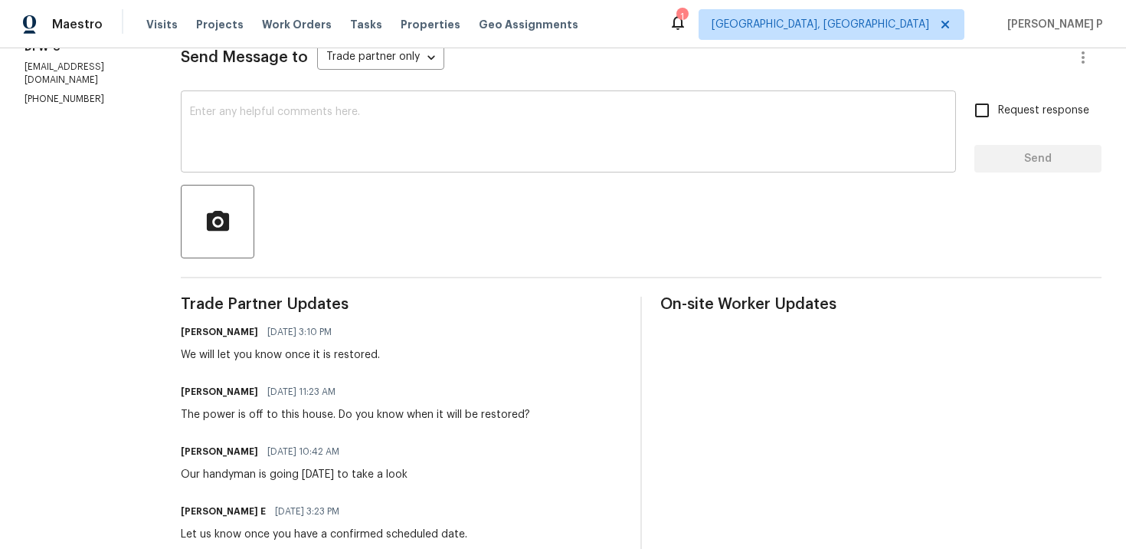
click at [313, 133] on textarea at bounding box center [568, 134] width 757 height 54
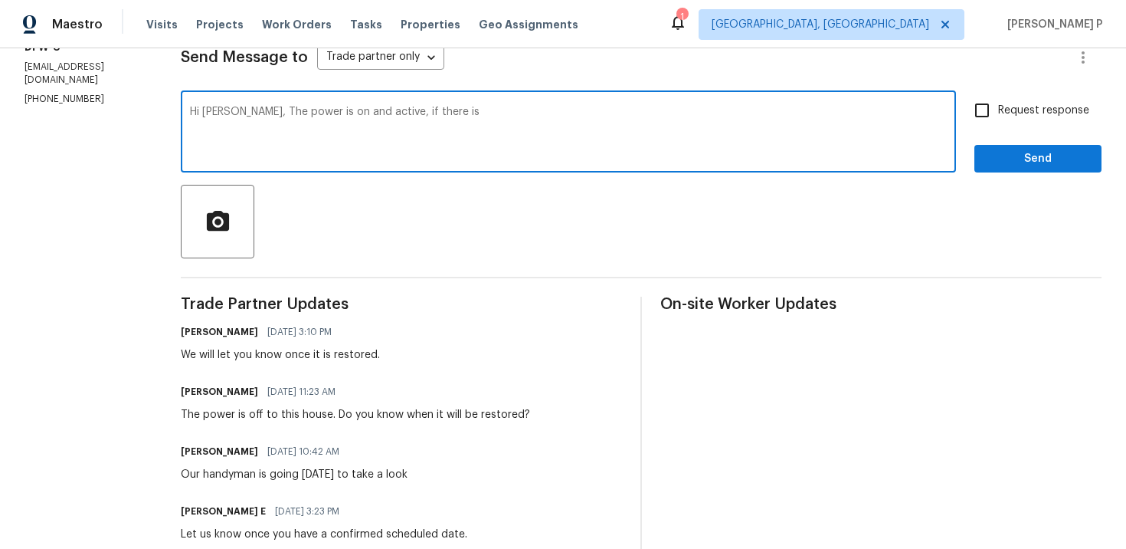
drag, startPoint x: 382, startPoint y: 112, endPoint x: 533, endPoint y: 113, distance: 151.7
click at [532, 112] on textarea "Hi [PERSON_NAME], The power is on and active, if there is" at bounding box center [568, 134] width 757 height 54
drag, startPoint x: 378, startPoint y: 115, endPoint x: 501, endPoint y: 120, distance: 123.5
click at [500, 120] on textarea "Hi [PERSON_NAME], The power is on and active, if there is" at bounding box center [568, 134] width 757 height 54
paste textarea "and there is no outage too"
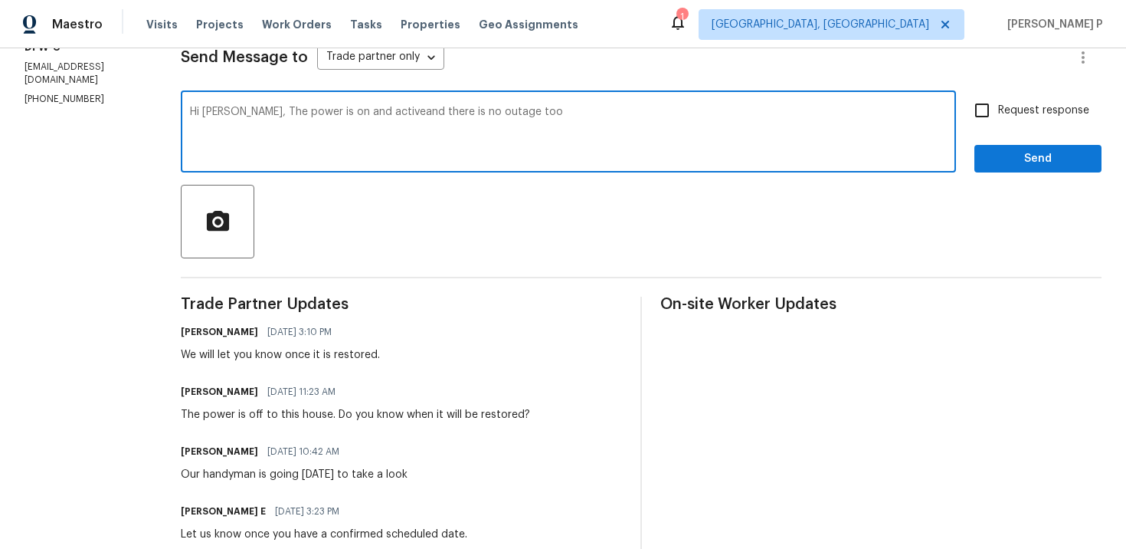
click at [376, 111] on textarea "Hi [PERSON_NAME], The power is on and activeand there is no outage too" at bounding box center [568, 134] width 757 height 54
click at [516, 103] on div "Hi [PERSON_NAME], The power is on and active and there is no outage too x ​" at bounding box center [569, 133] width 776 height 78
click at [517, 116] on textarea "Hi [PERSON_NAME], The power is on and active and there is no outage too" at bounding box center [568, 134] width 757 height 54
paste textarea "checking the breakers as they might be in off position too"
click at [696, 109] on textarea "Hi [PERSON_NAME], The power is on and active and there is no outage too. If the…" at bounding box center [568, 134] width 757 height 54
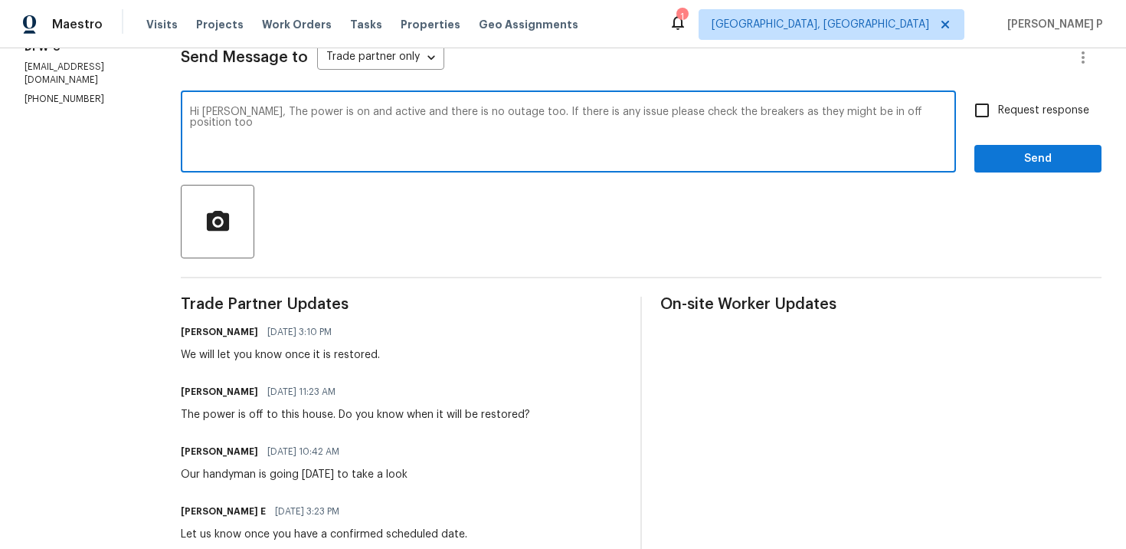
drag, startPoint x: 241, startPoint y: 112, endPoint x: 860, endPoint y: 133, distance: 619.5
click at [860, 133] on textarea "Hi [PERSON_NAME], The power is on and active and there is no outage too. If the…" at bounding box center [568, 134] width 757 height 54
paste textarea ", and there is no outage. If you are still experiencing issues, please check th…"
type textarea "Hi [PERSON_NAME], The power is on and active, and there is no outage. If you ar…"
click at [986, 110] on input "Request response" at bounding box center [982, 110] width 32 height 32
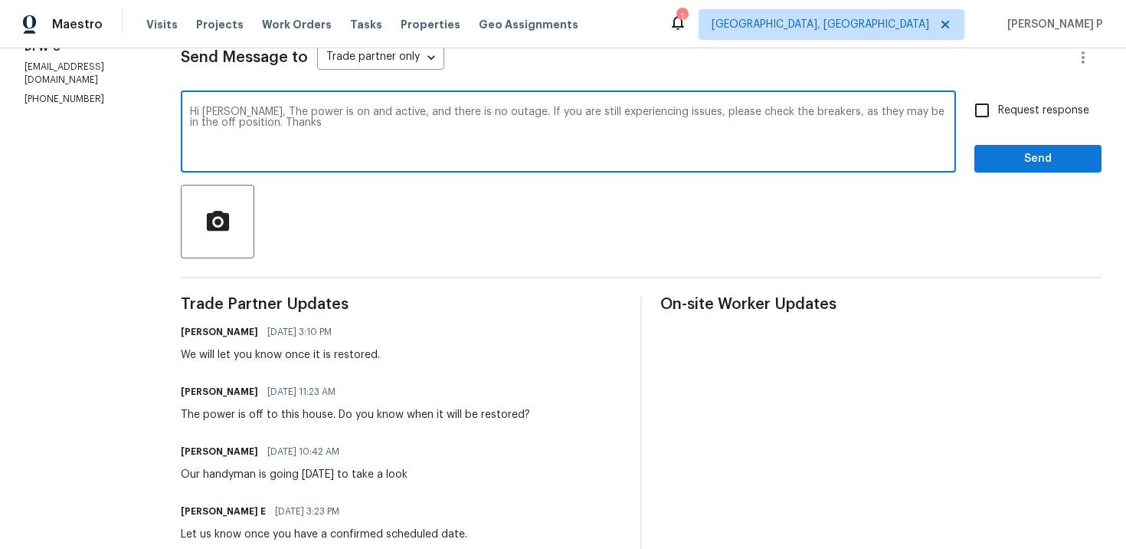
checkbox input "true"
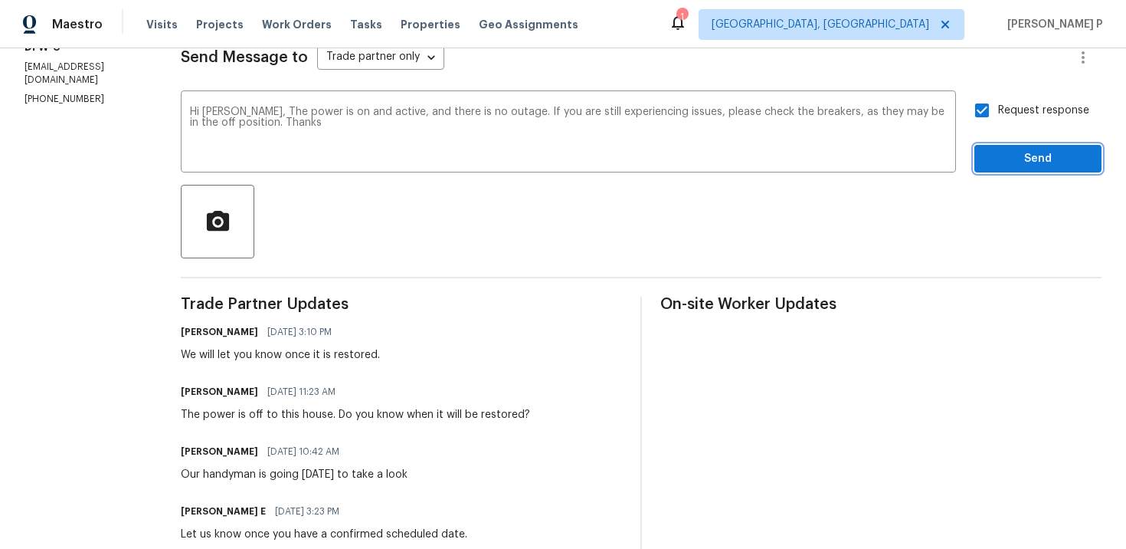
click at [1013, 152] on span "Send" at bounding box center [1038, 158] width 103 height 19
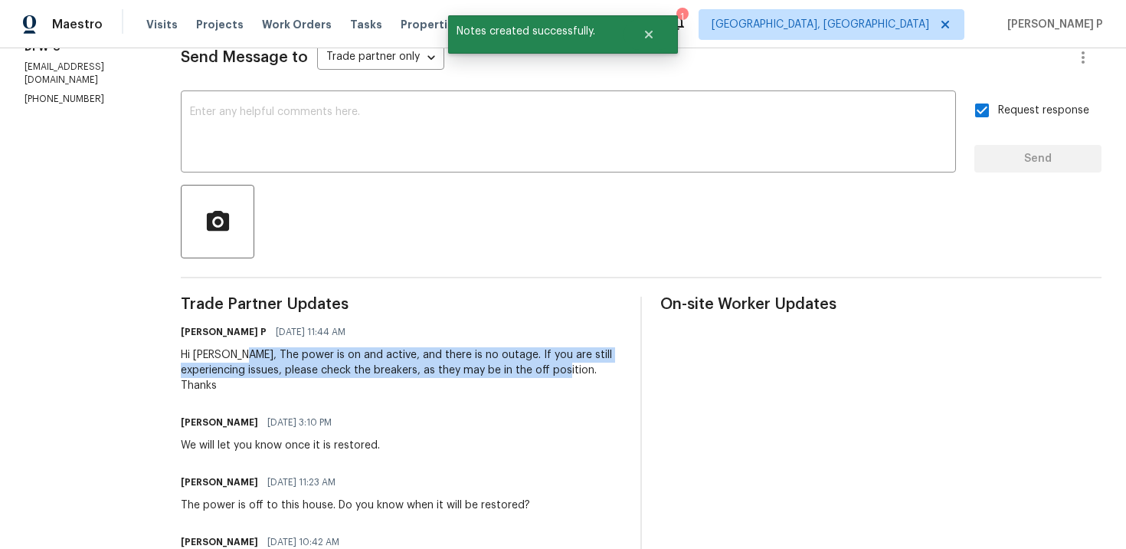
drag, startPoint x: 234, startPoint y: 355, endPoint x: 587, endPoint y: 369, distance: 352.8
click at [587, 369] on div "Hi [PERSON_NAME], The power is on and active, and there is no outage. If you ar…" at bounding box center [401, 370] width 441 height 46
copy div "The power is on and active, and there is no outage. If you are still experienci…"
